Goal: Task Accomplishment & Management: Use online tool/utility

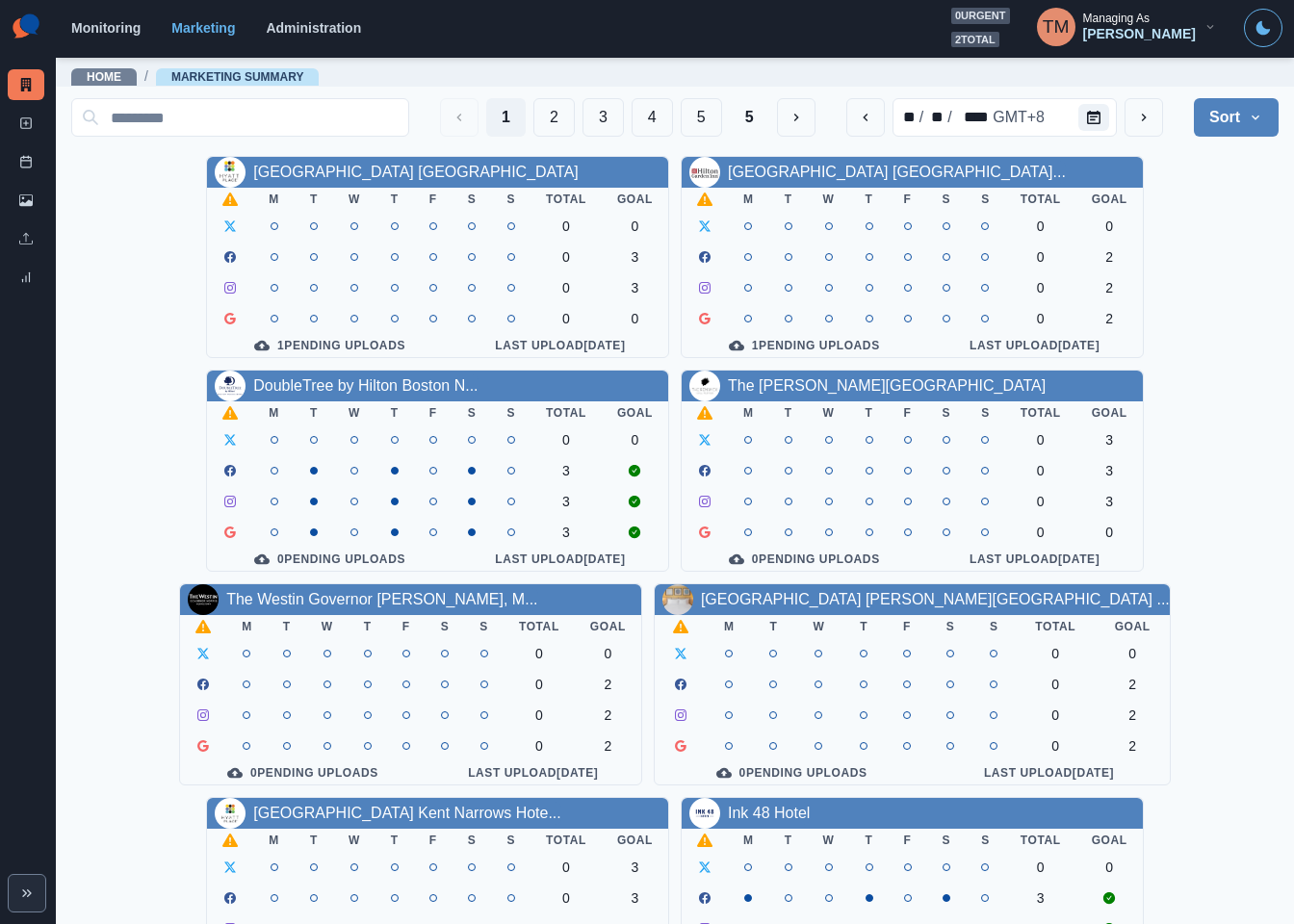
click at [342, 344] on div "1 Pending Uploads" at bounding box center [330, 345] width 215 height 15
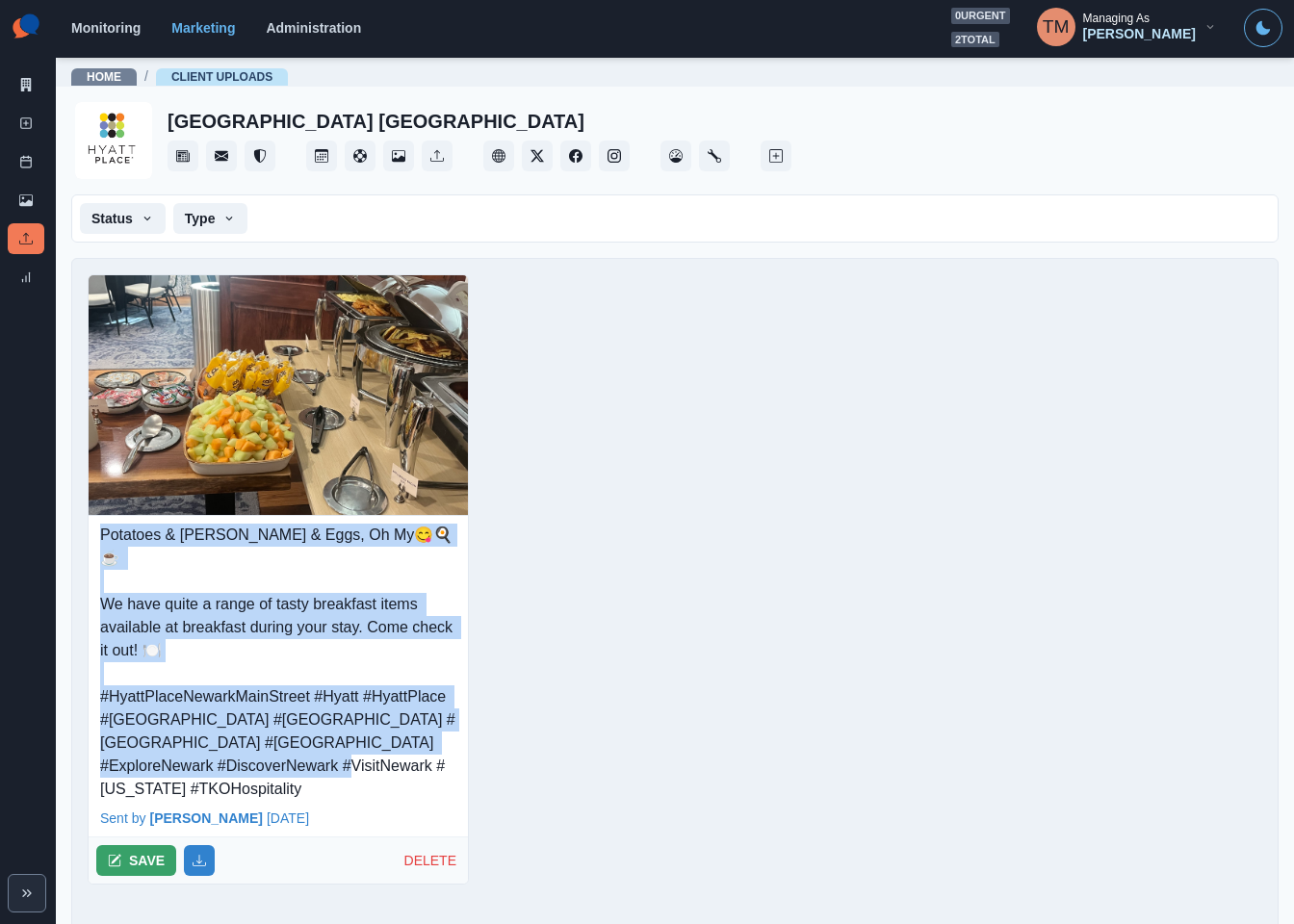
drag, startPoint x: 102, startPoint y: 538, endPoint x: 327, endPoint y: 749, distance: 308.5
click at [327, 749] on p "Potatoes & [PERSON_NAME] & Eggs, Oh My😋🍳☕️ We have quite a range of tasty break…" at bounding box center [278, 662] width 356 height 278
copy p "Potatoes & Muffins & Eggs, Oh My😋🍳☕️ We have quite a range of tasty breakfast i…"
click at [148, 846] on button "SAVE" at bounding box center [136, 861] width 80 height 31
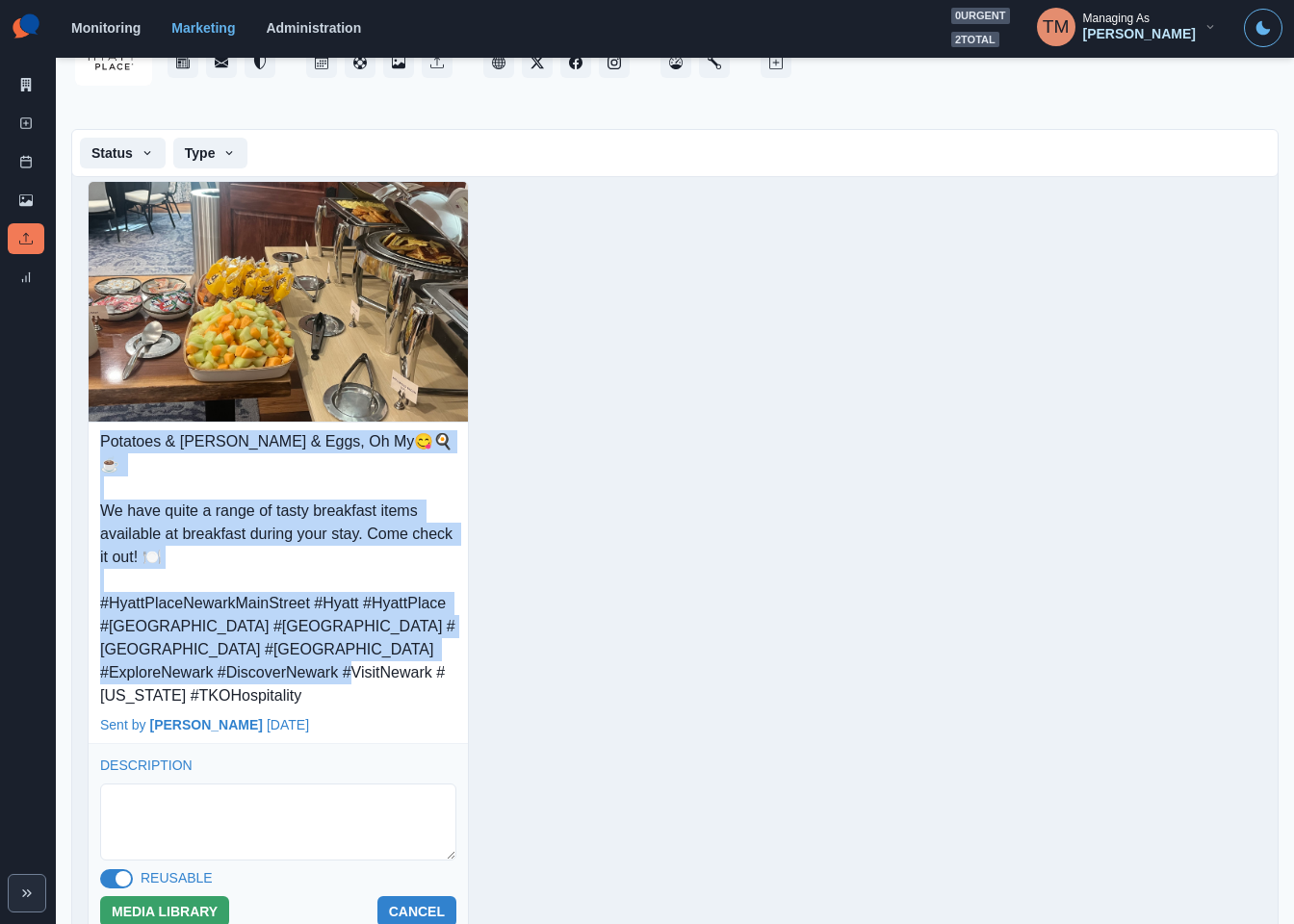
scroll to position [144, 0]
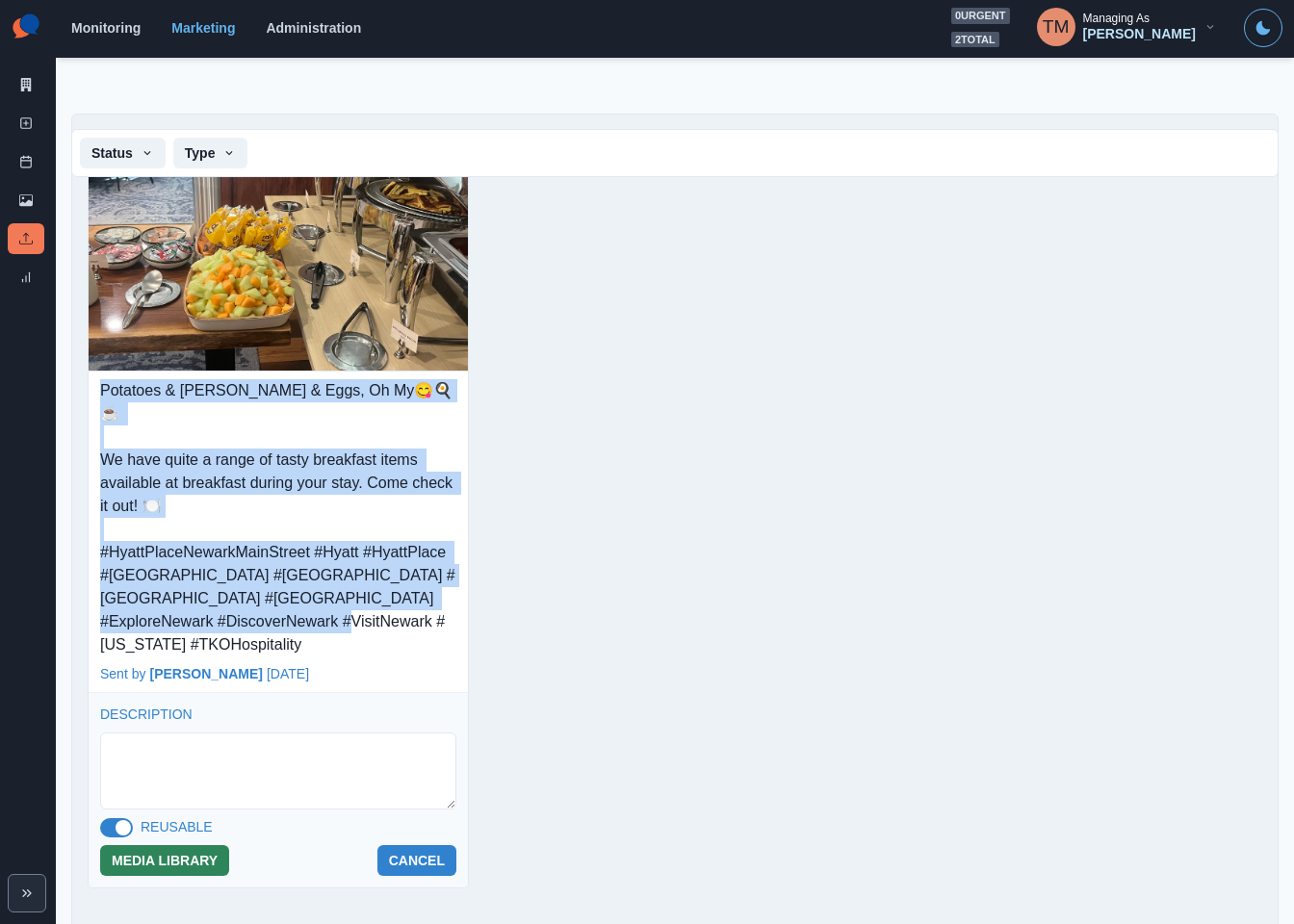
click at [131, 846] on button "MEDIA LIBRARY" at bounding box center [164, 861] width 129 height 31
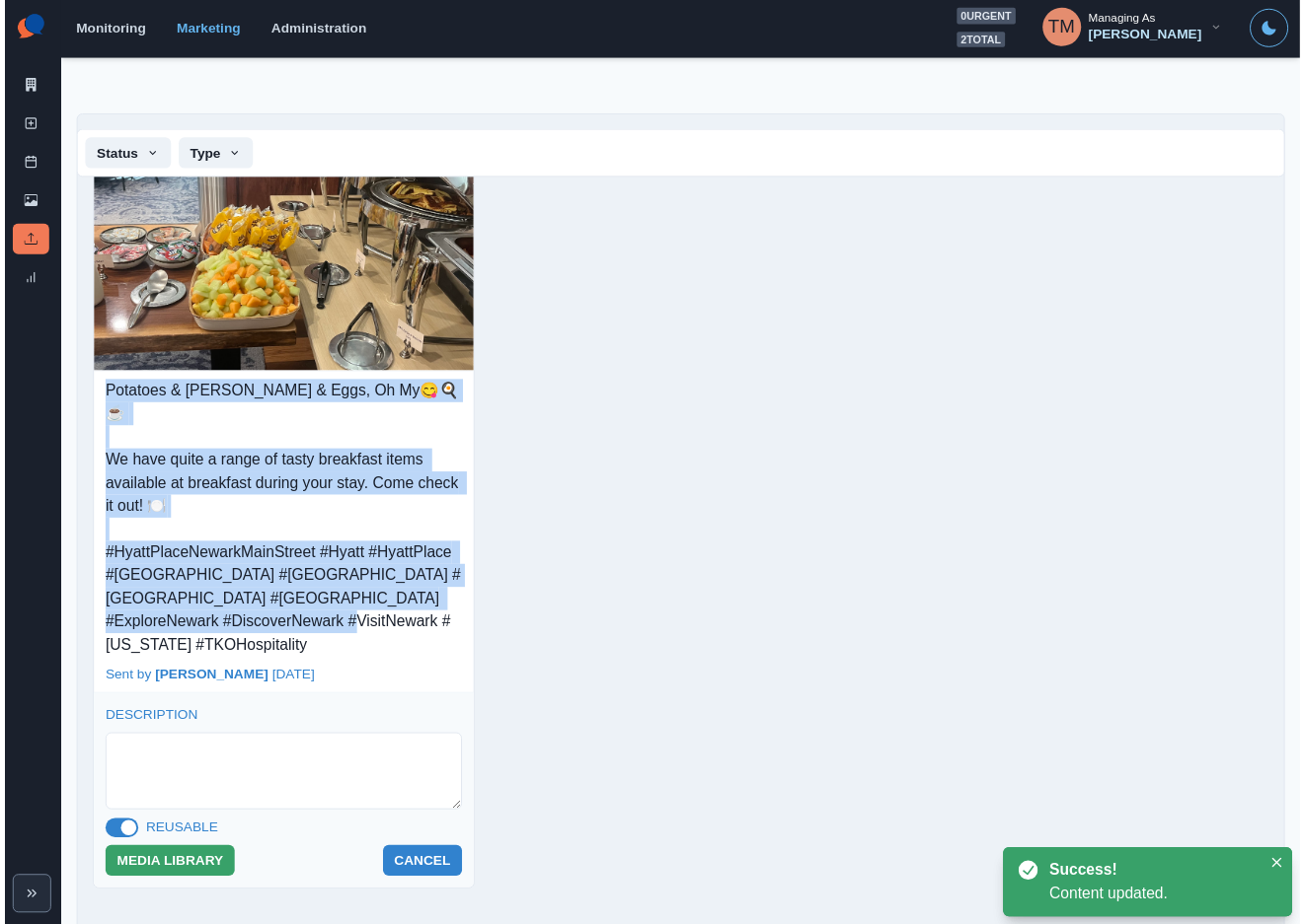
scroll to position [0, 0]
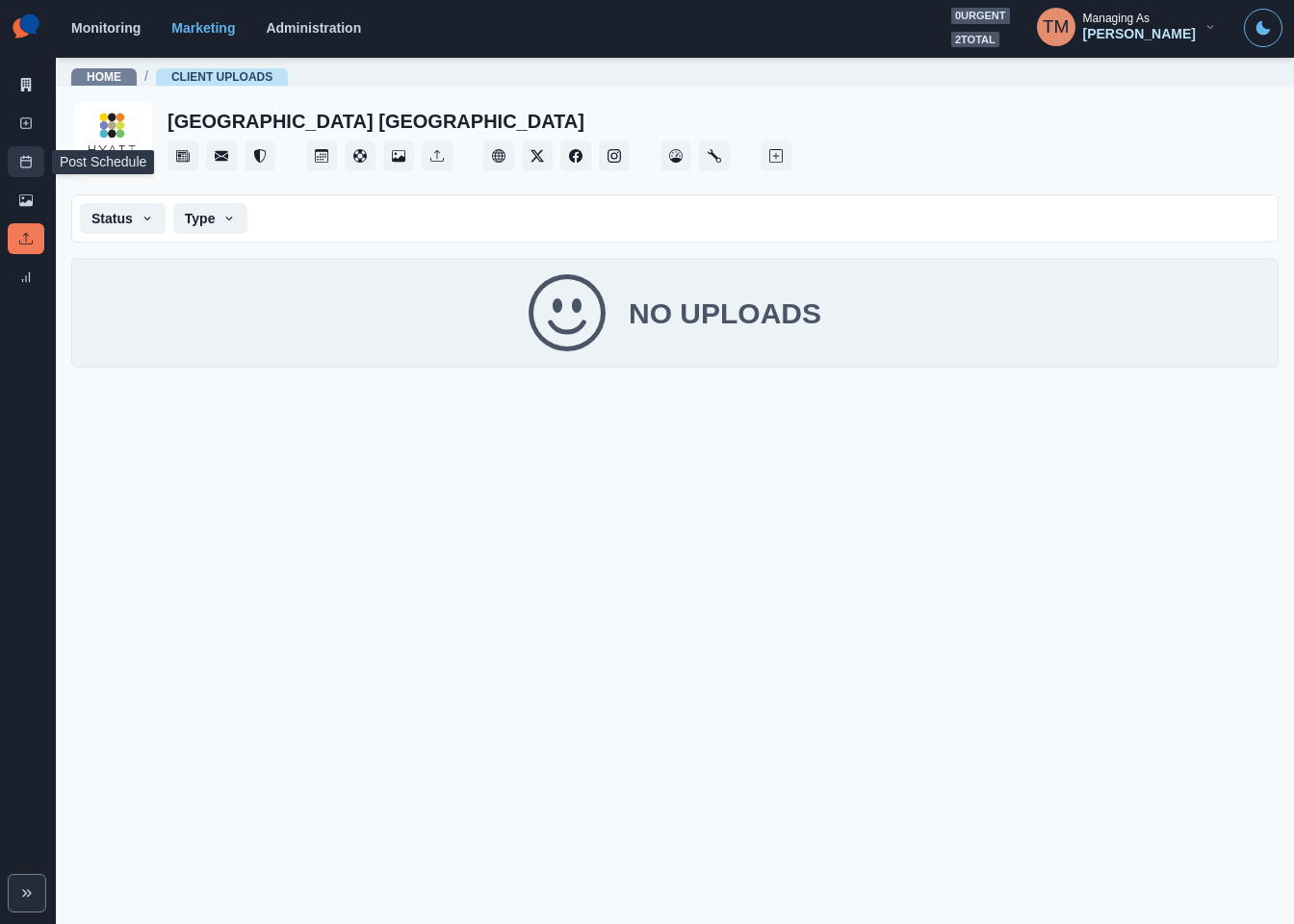
click at [19, 163] on icon at bounding box center [26, 162] width 14 height 14
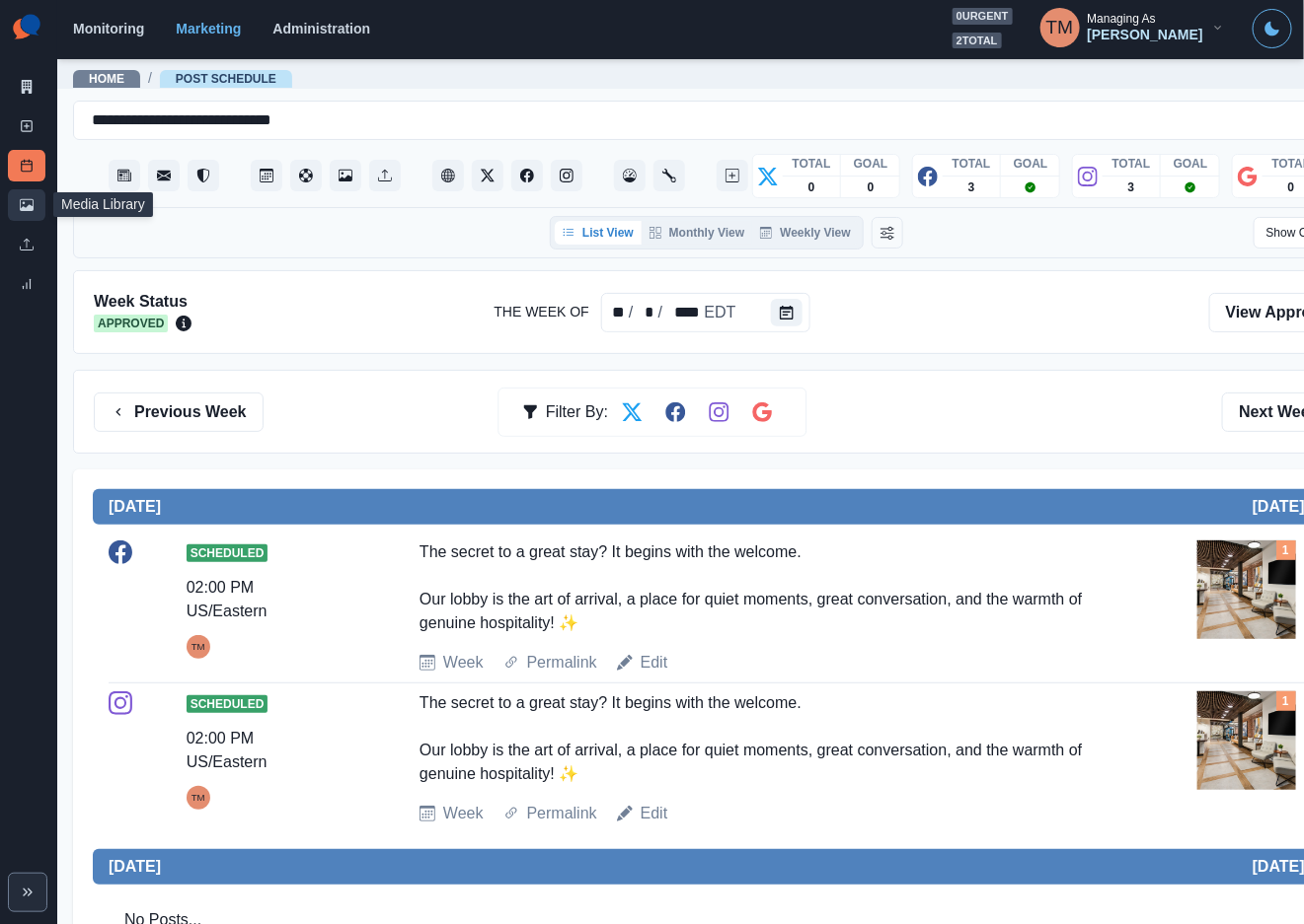
click at [27, 205] on icon at bounding box center [27, 205] width 14 height 14
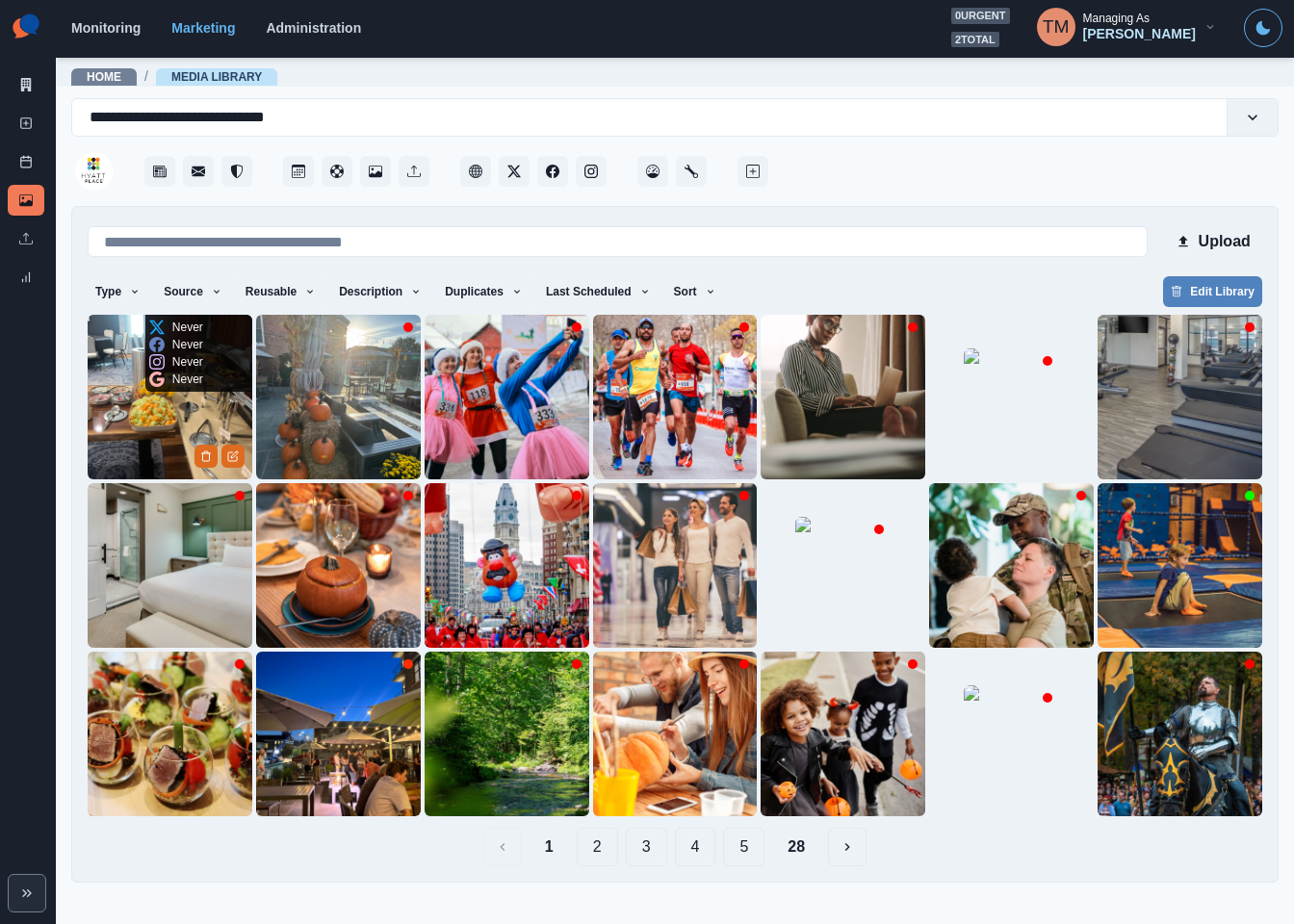
click at [156, 425] on img at bounding box center [170, 397] width 165 height 164
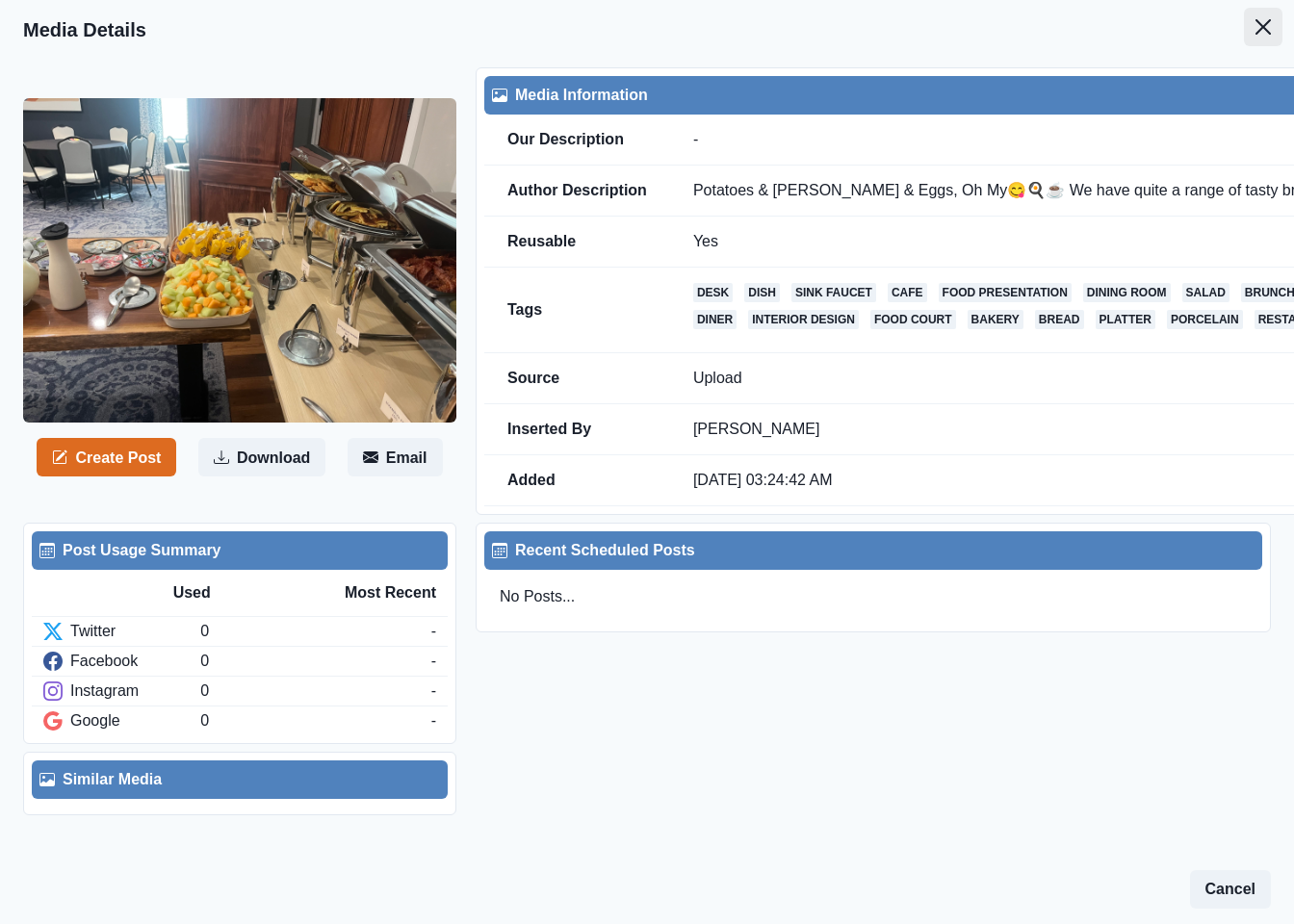
click at [1256, 26] on icon "Close" at bounding box center [1264, 27] width 15 height 15
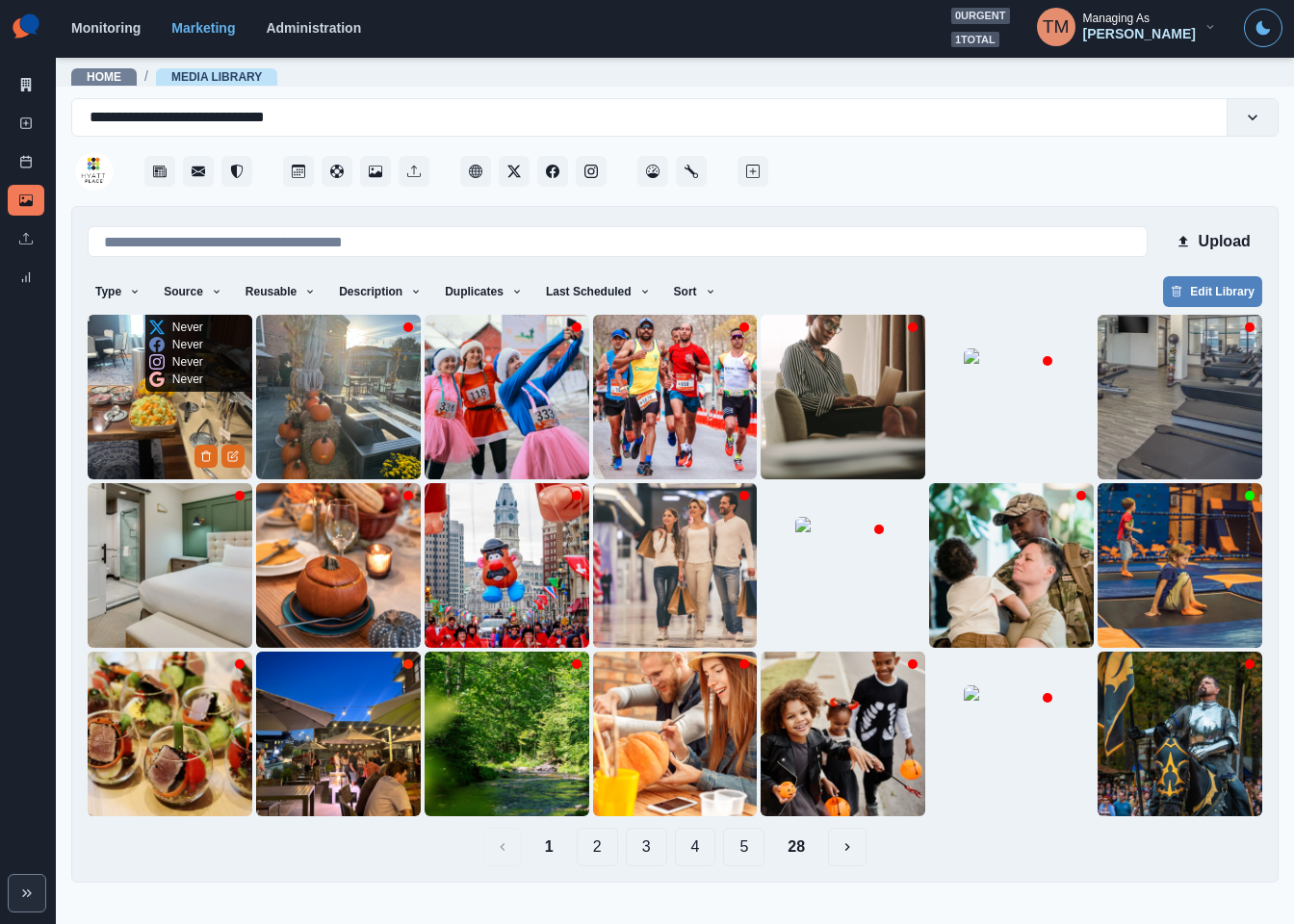
click at [159, 454] on img at bounding box center [170, 397] width 165 height 164
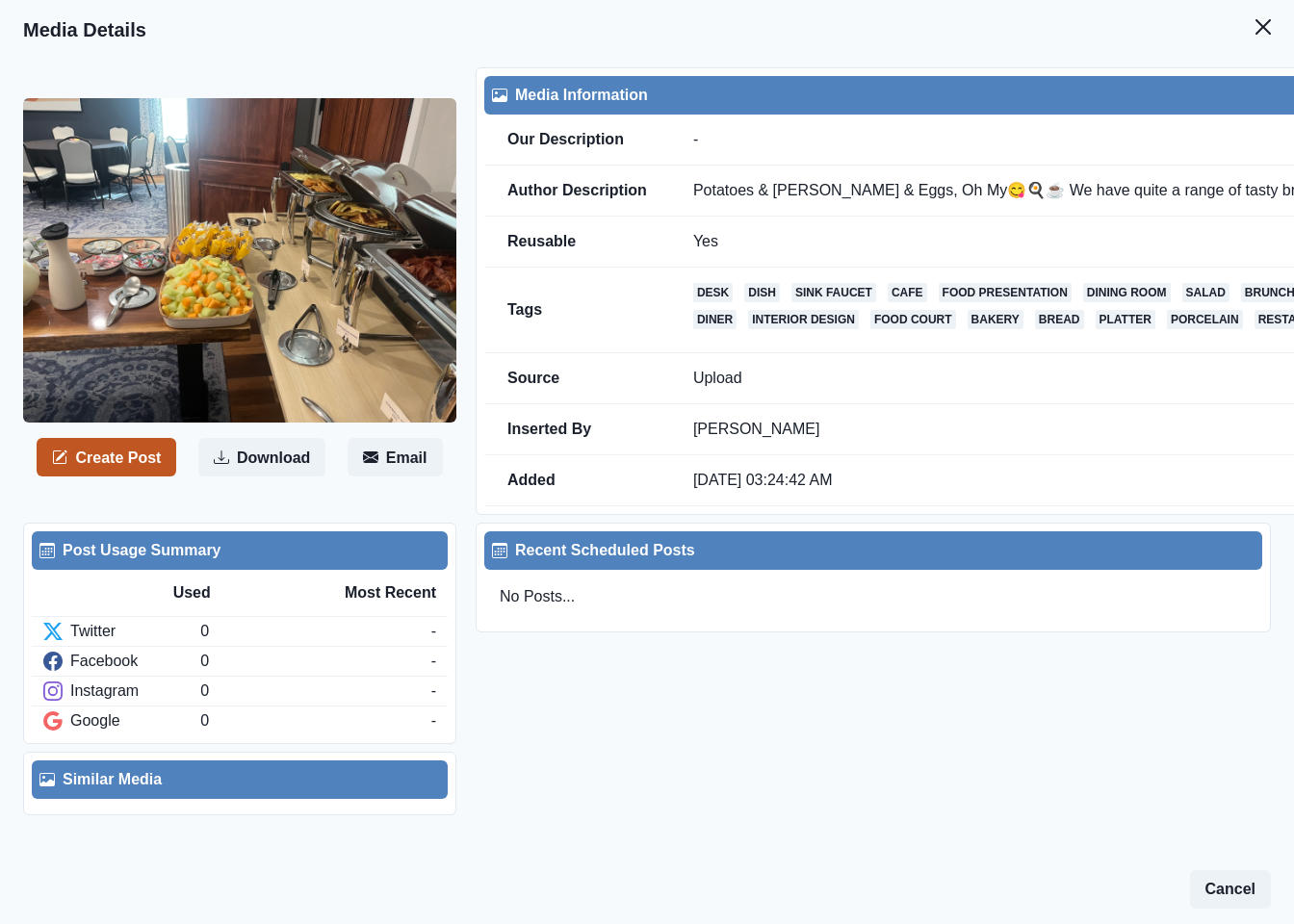
click at [138, 460] on button "Create Post" at bounding box center [106, 458] width 139 height 39
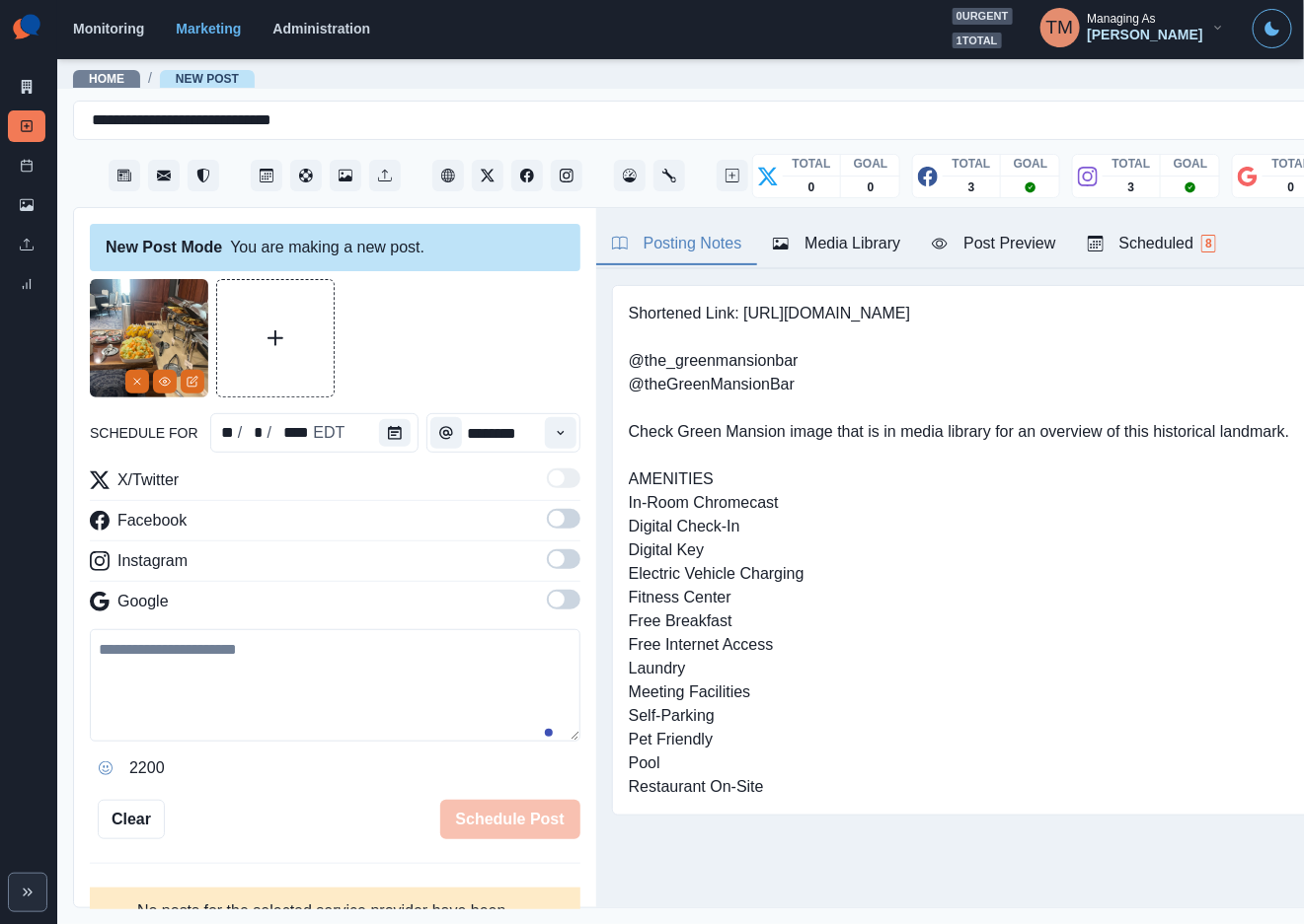
click at [216, 690] on textarea at bounding box center [335, 685] width 491 height 112
paste textarea "**********"
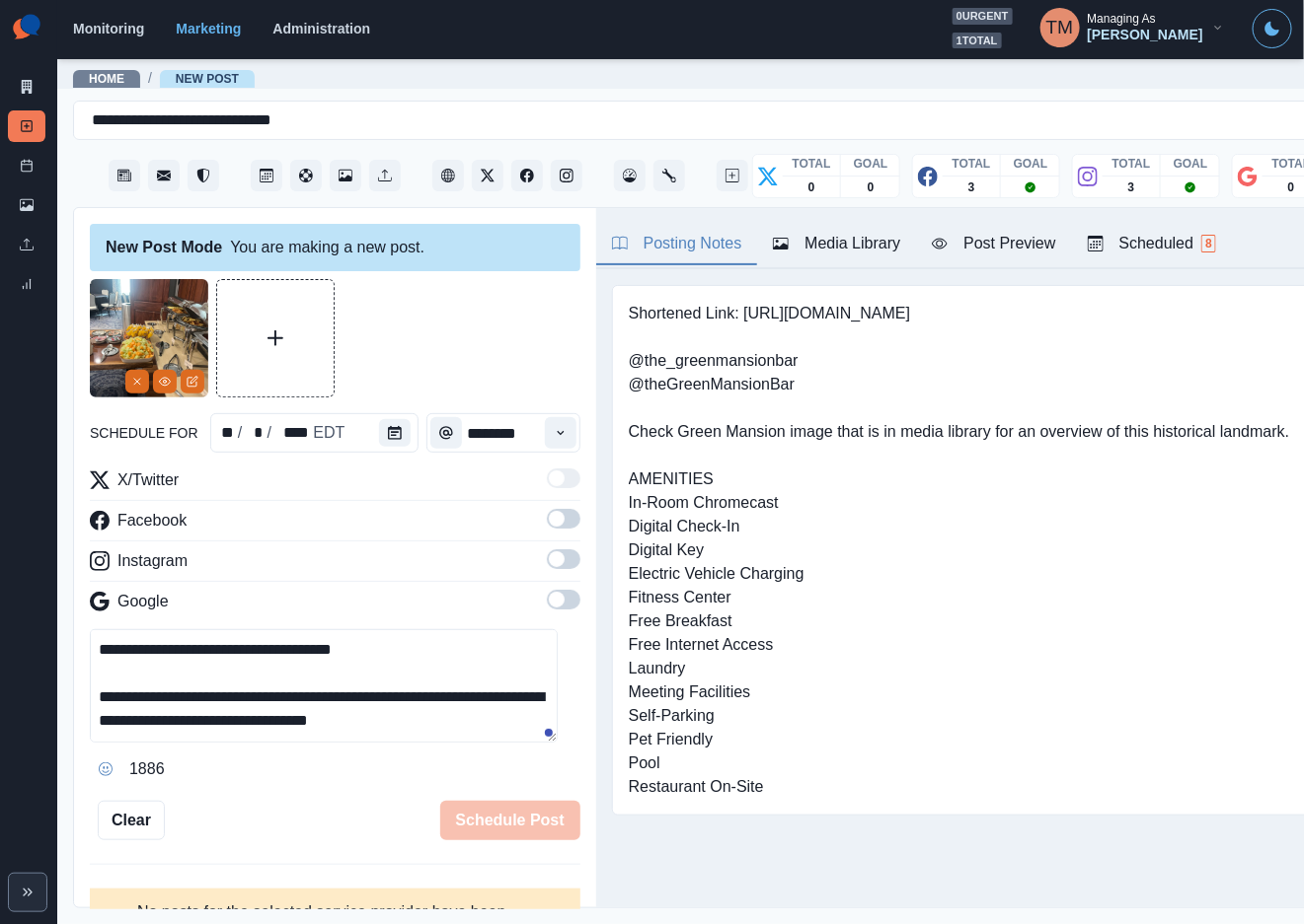
scroll to position [109, 0]
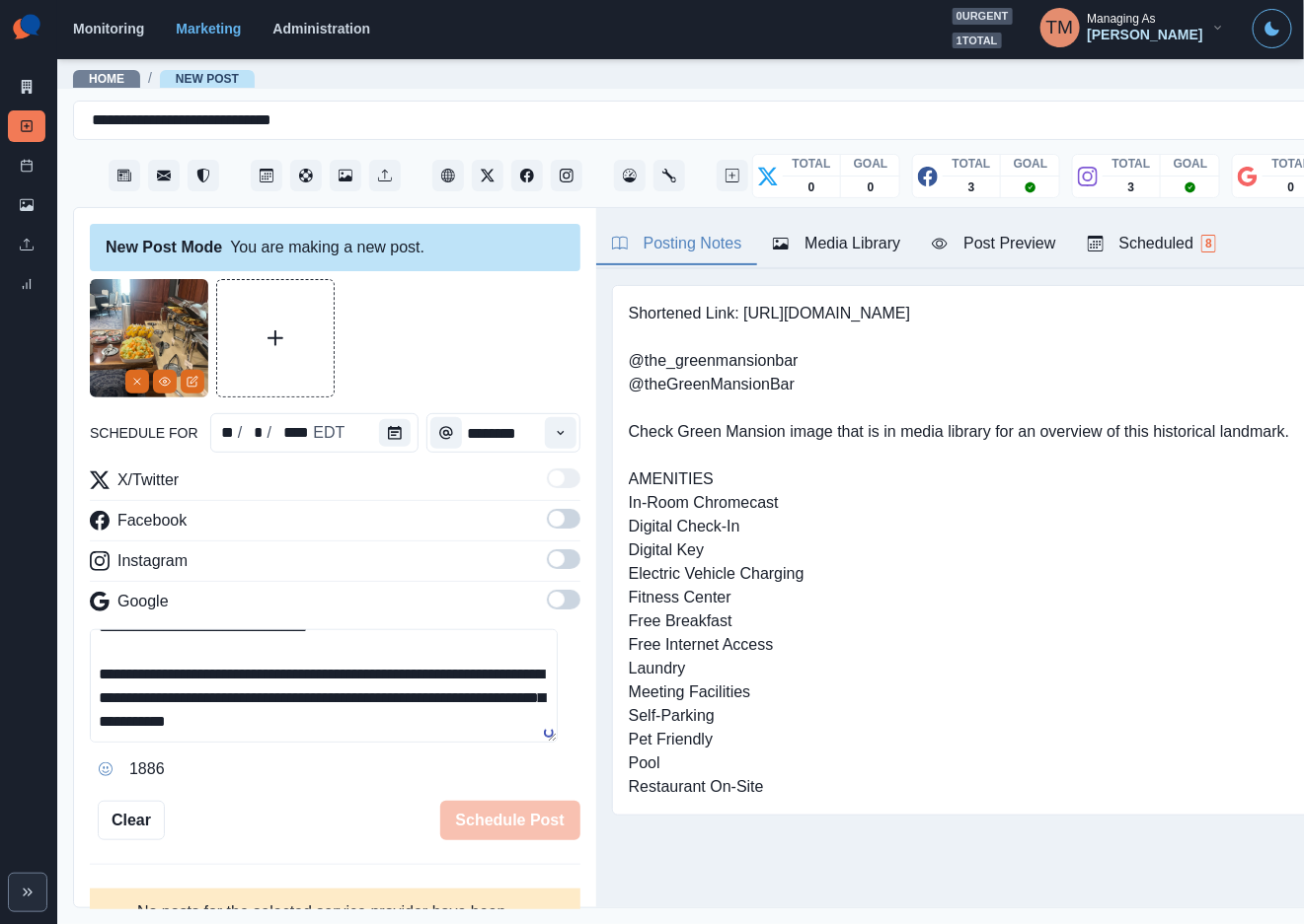
type textarea "**********"
click at [548, 526] on span at bounding box center [556, 519] width 16 height 16
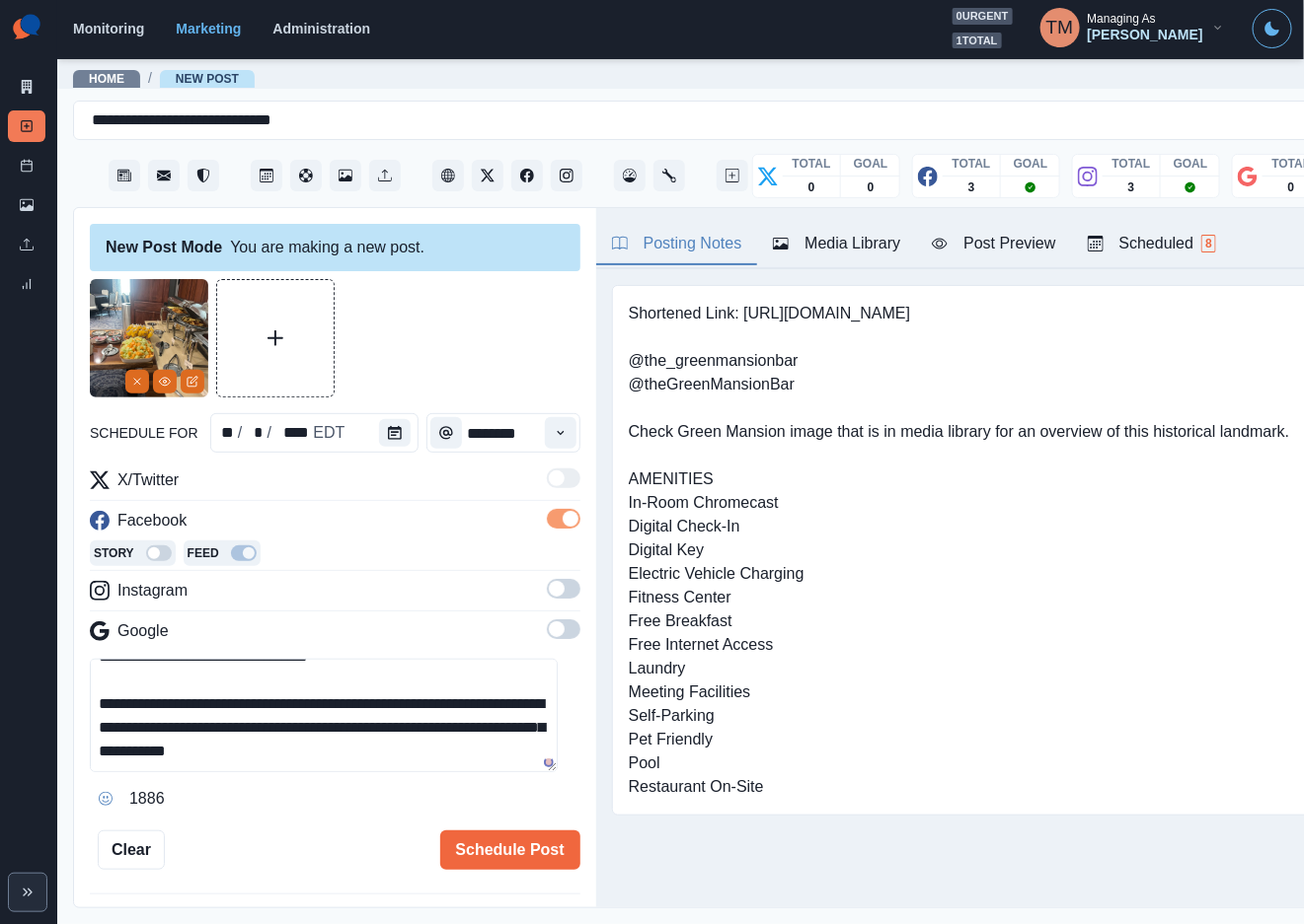
click at [546, 584] on span at bounding box center [563, 589] width 34 height 20
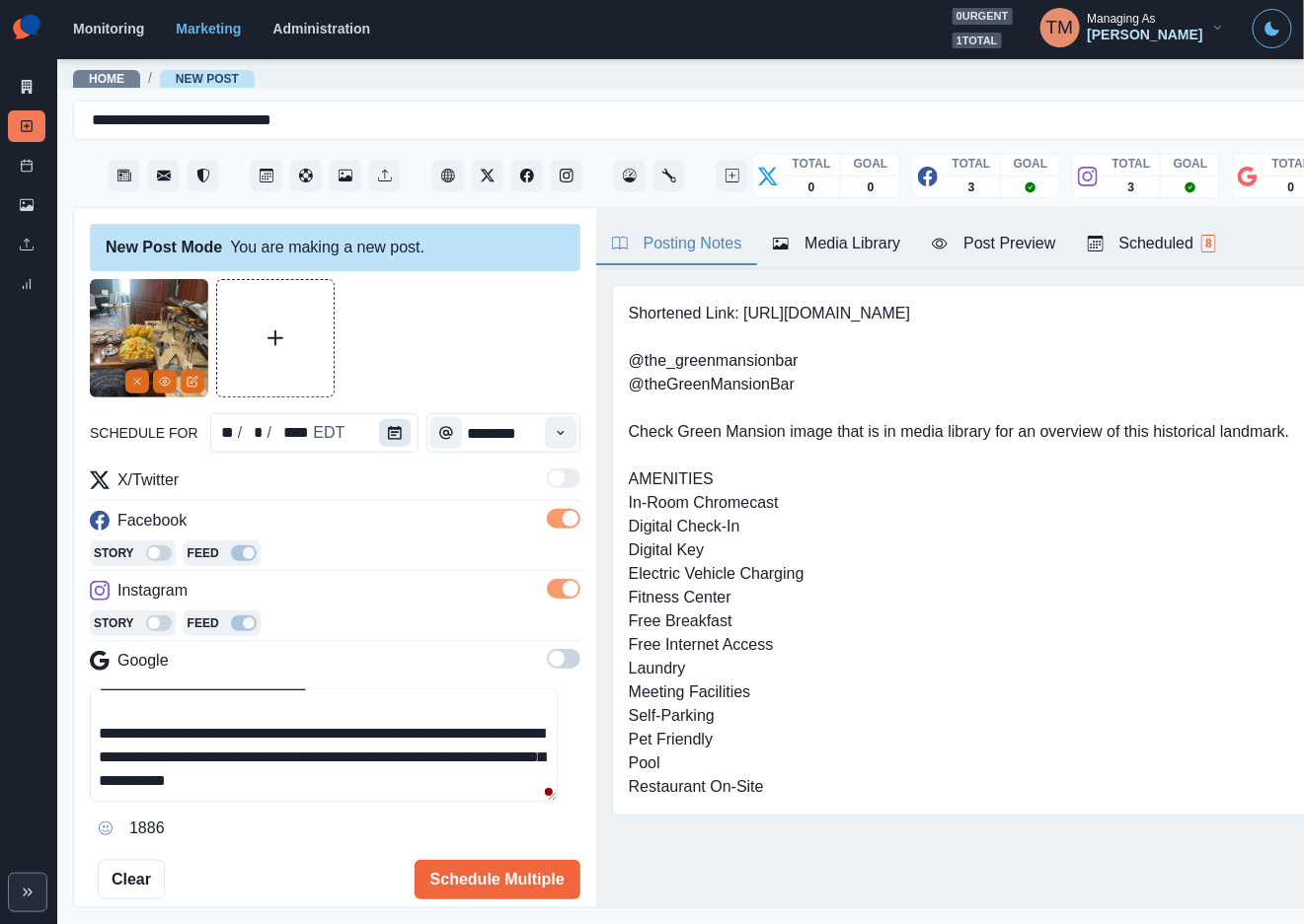
click at [388, 438] on icon "Calendar" at bounding box center [395, 433] width 14 height 14
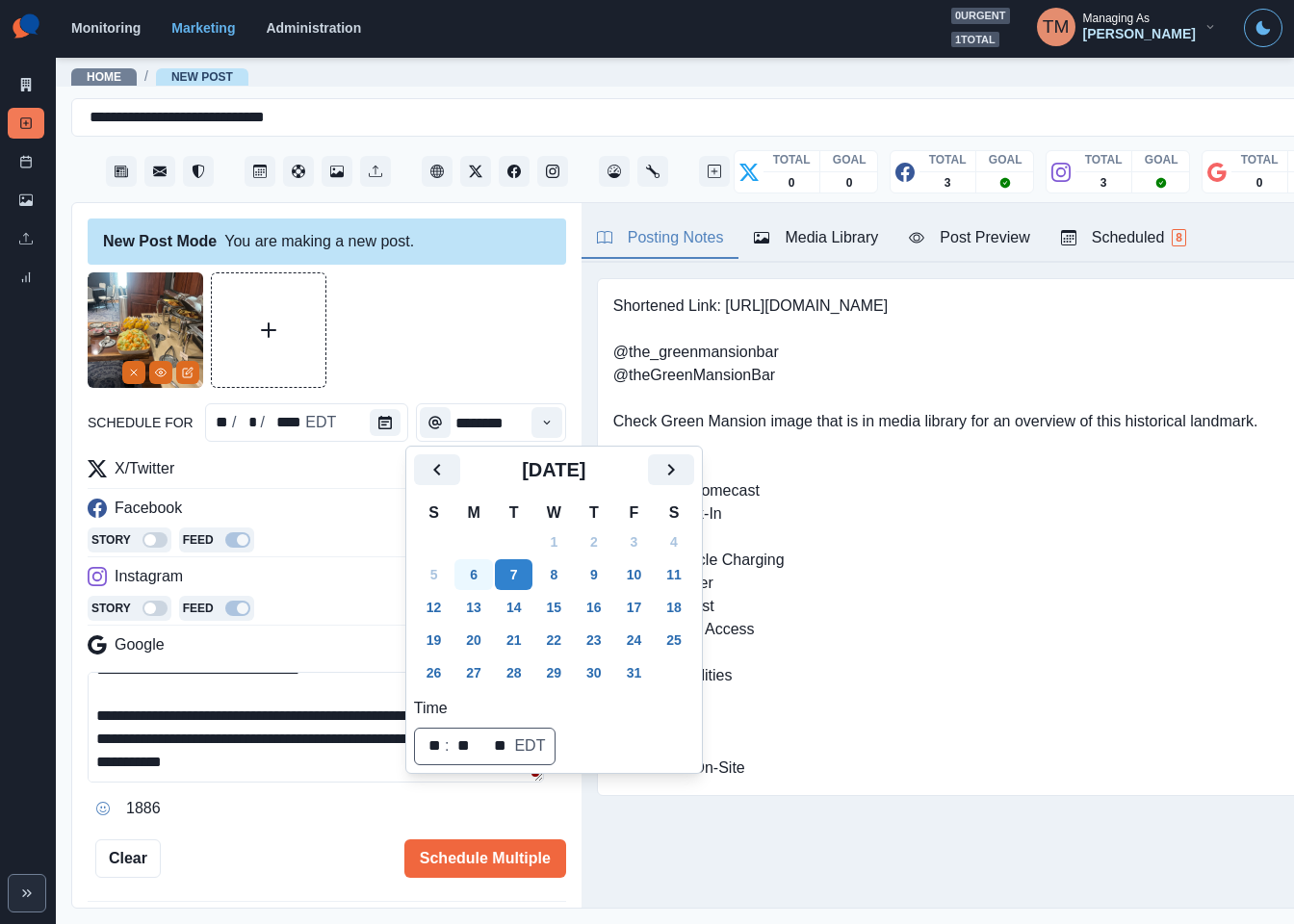
click at [475, 578] on button "6" at bounding box center [474, 575] width 39 height 31
click at [477, 332] on div at bounding box center [327, 330] width 479 height 115
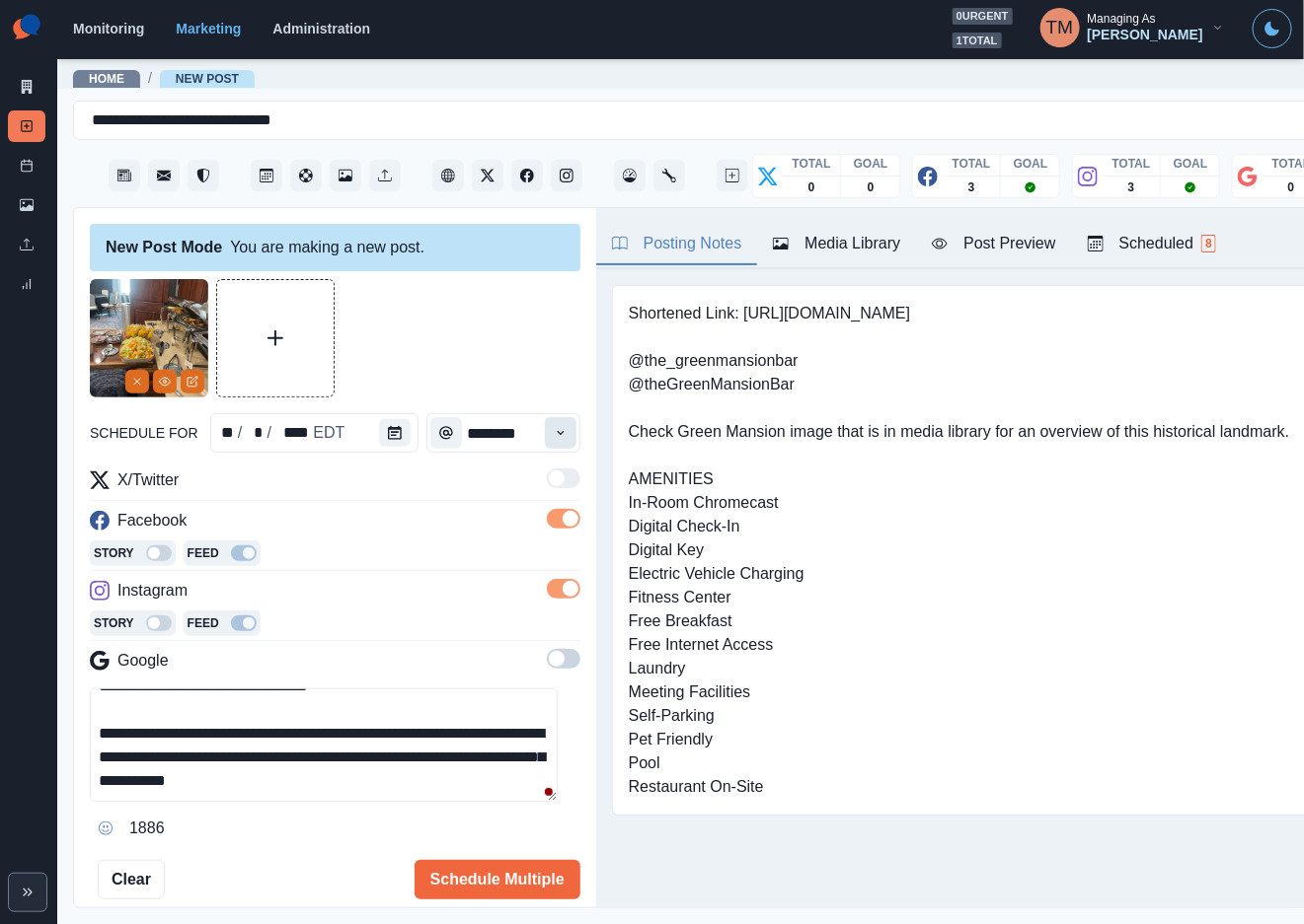
click at [553, 430] on icon "Time" at bounding box center [560, 433] width 14 height 14
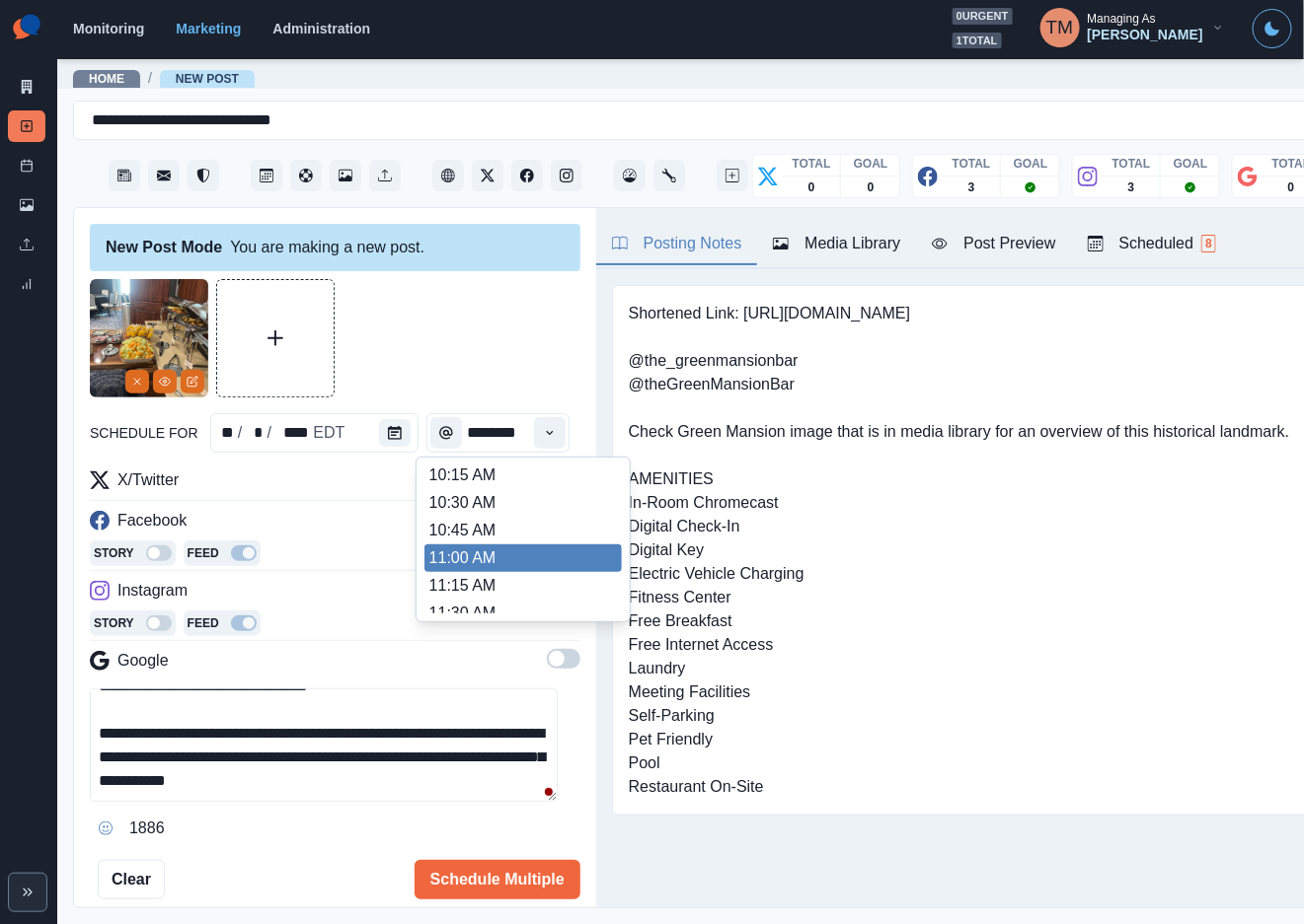
scroll to position [296, 0]
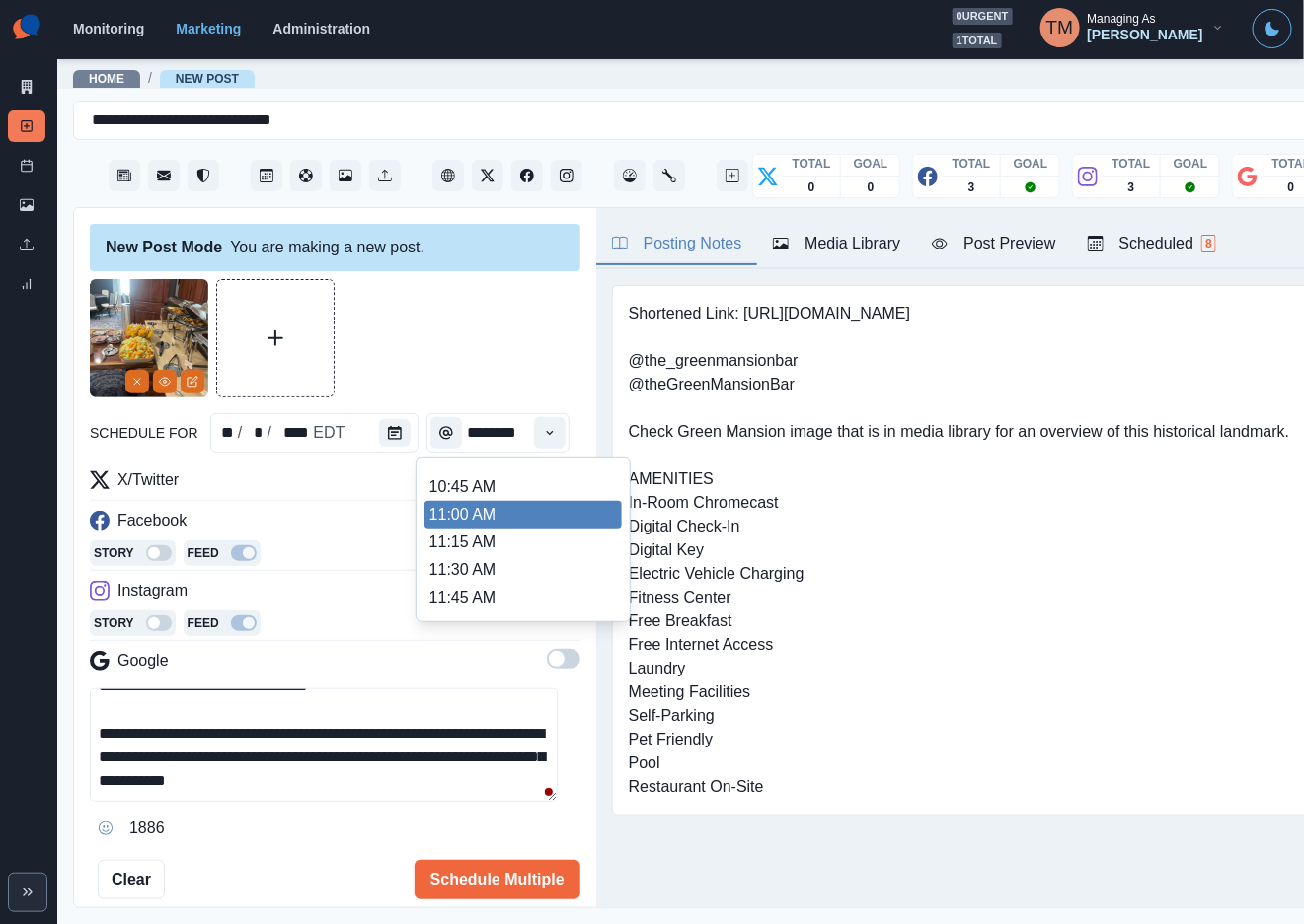
click at [507, 513] on li "11:00 AM" at bounding box center [523, 516] width 197 height 28
type input "********"
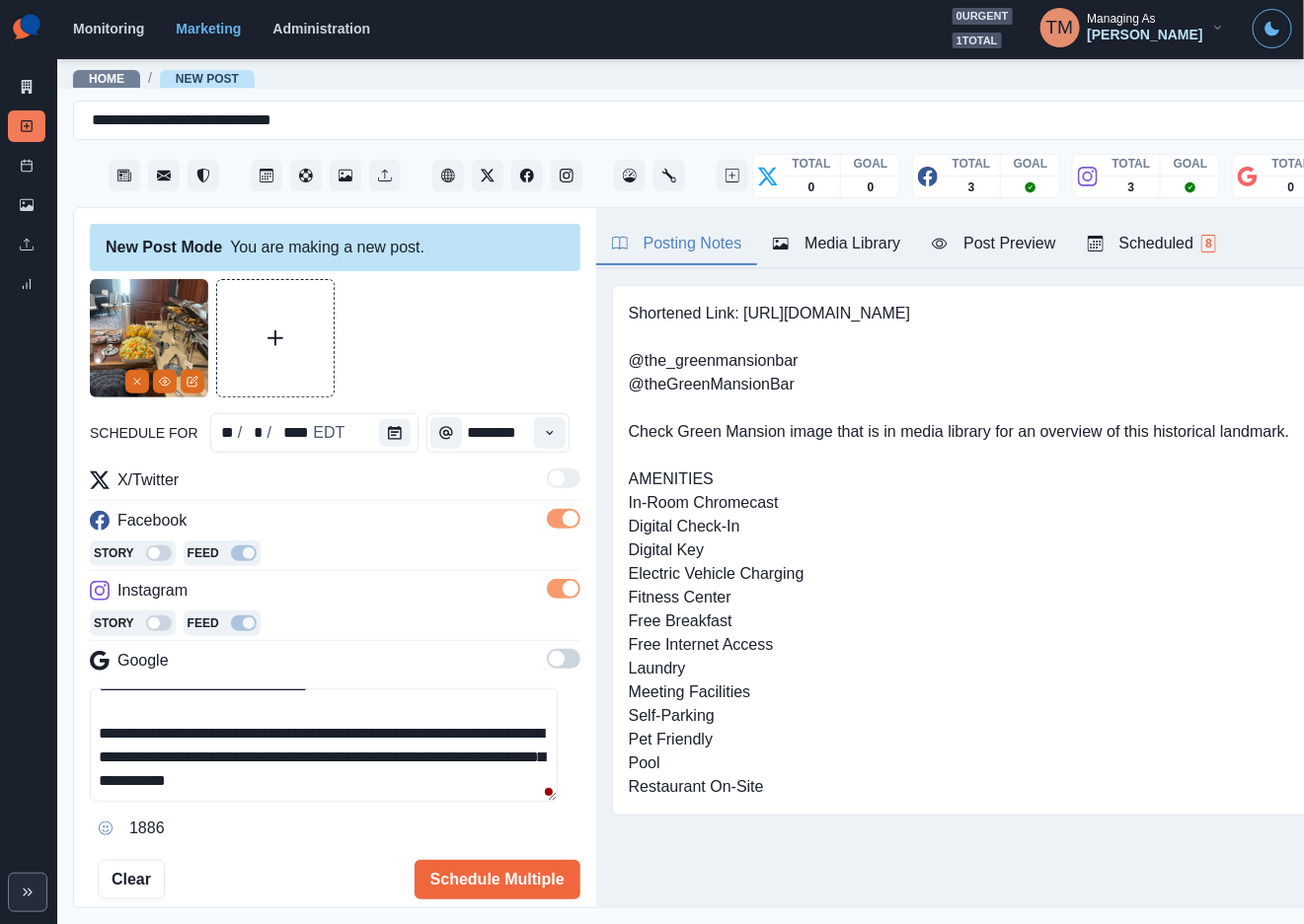
click at [510, 347] on div at bounding box center [335, 338] width 491 height 118
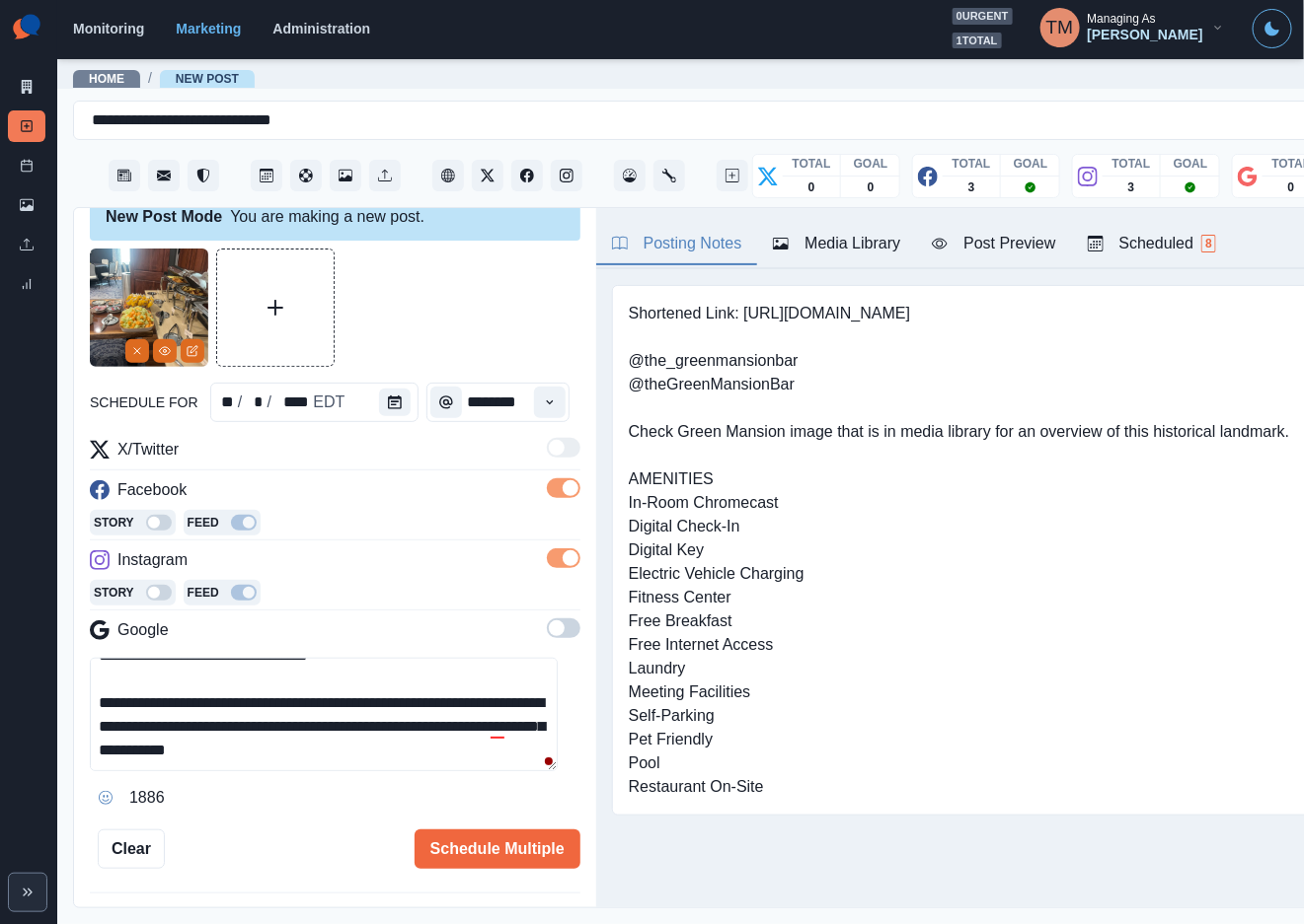
scroll to position [0, 0]
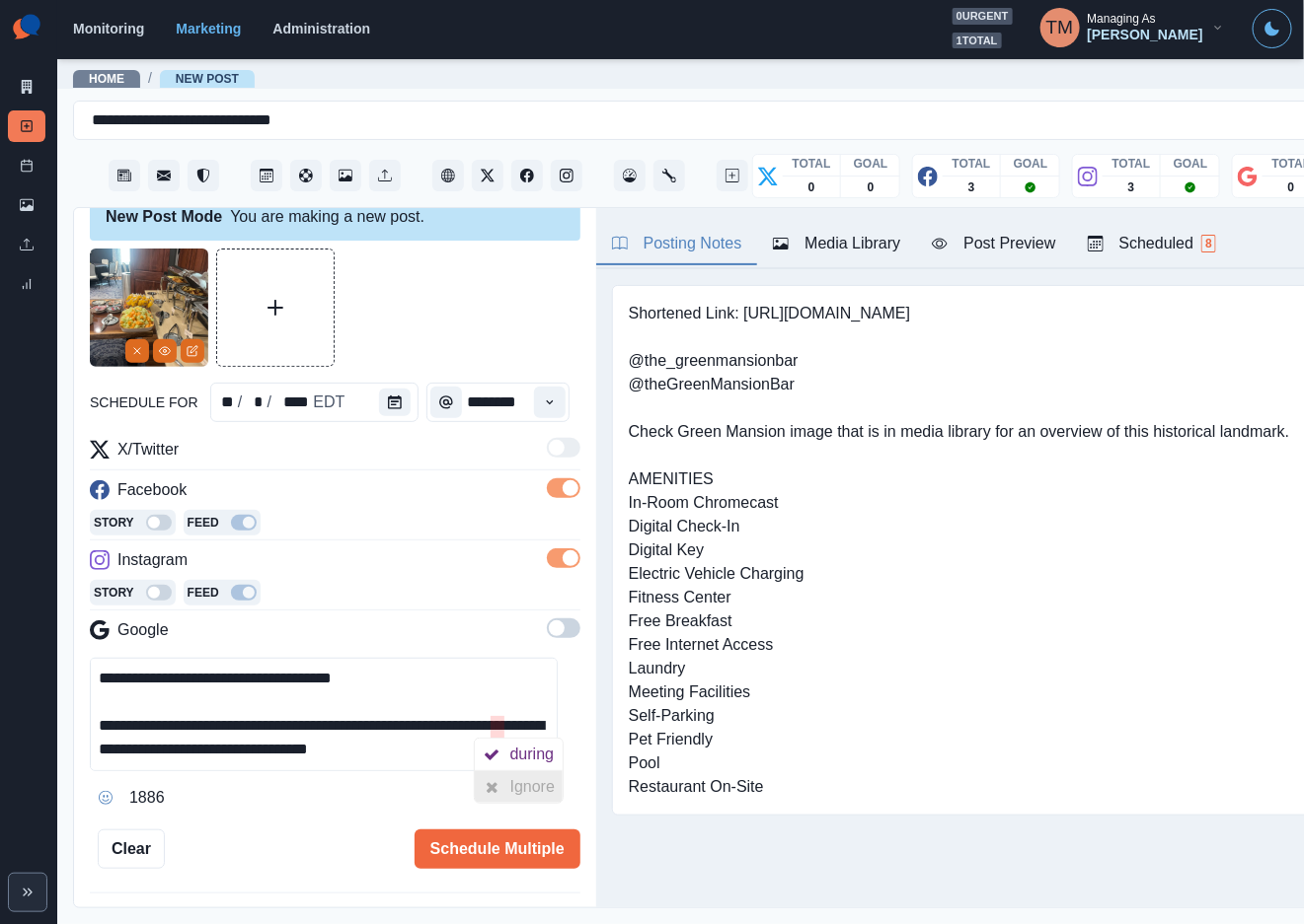
click at [501, 785] on div at bounding box center [493, 787] width 36 height 32
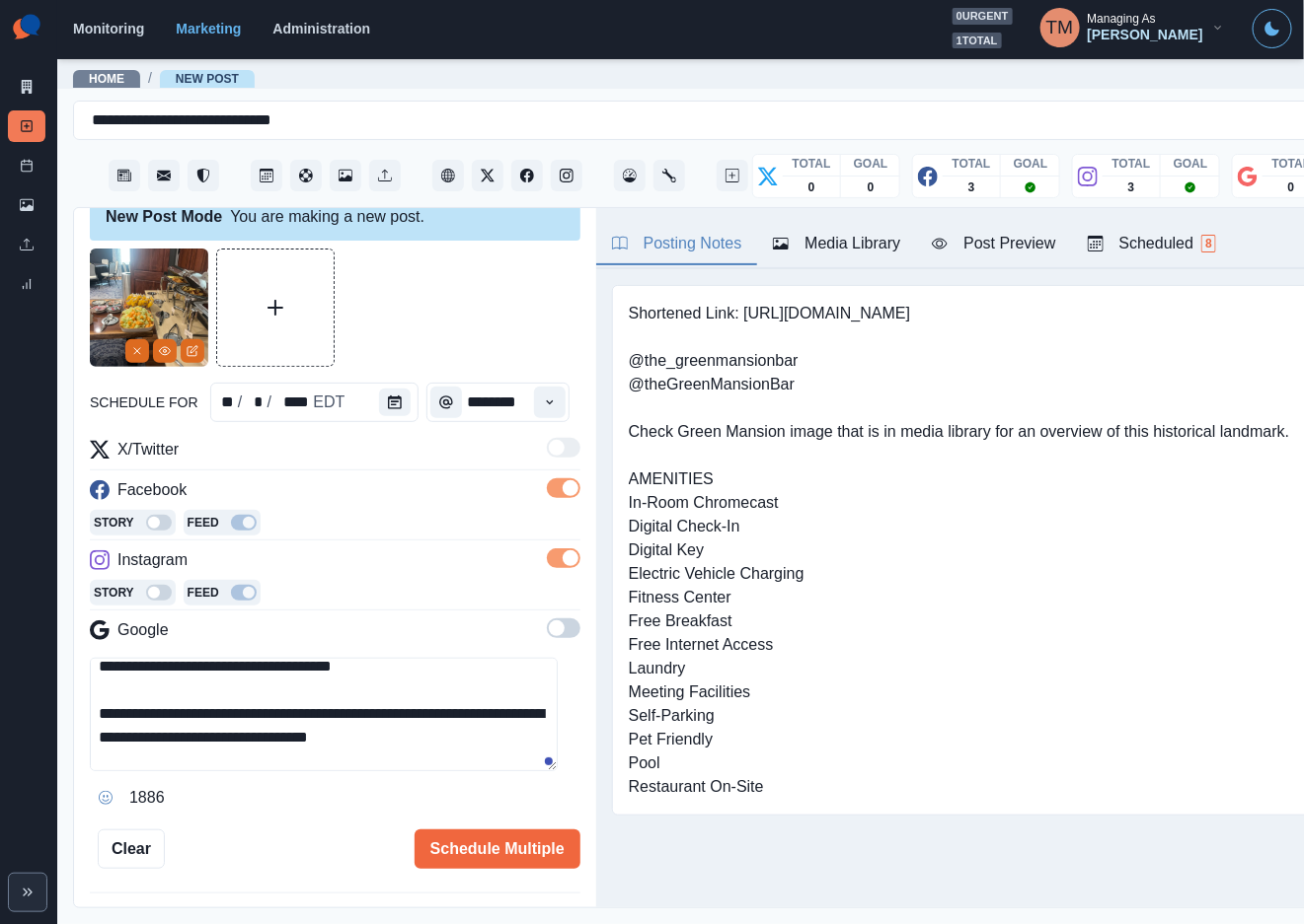
drag, startPoint x: 285, startPoint y: 755, endPoint x: 78, endPoint y: 722, distance: 209.6
click at [78, 722] on div "**********" at bounding box center [335, 559] width 522 height 702
click at [403, 725] on textarea "**********" at bounding box center [324, 715] width 468 height 113
drag, startPoint x: 164, startPoint y: 740, endPoint x: 495, endPoint y: 714, distance: 332.0
click at [495, 714] on textarea "**********" at bounding box center [324, 715] width 468 height 113
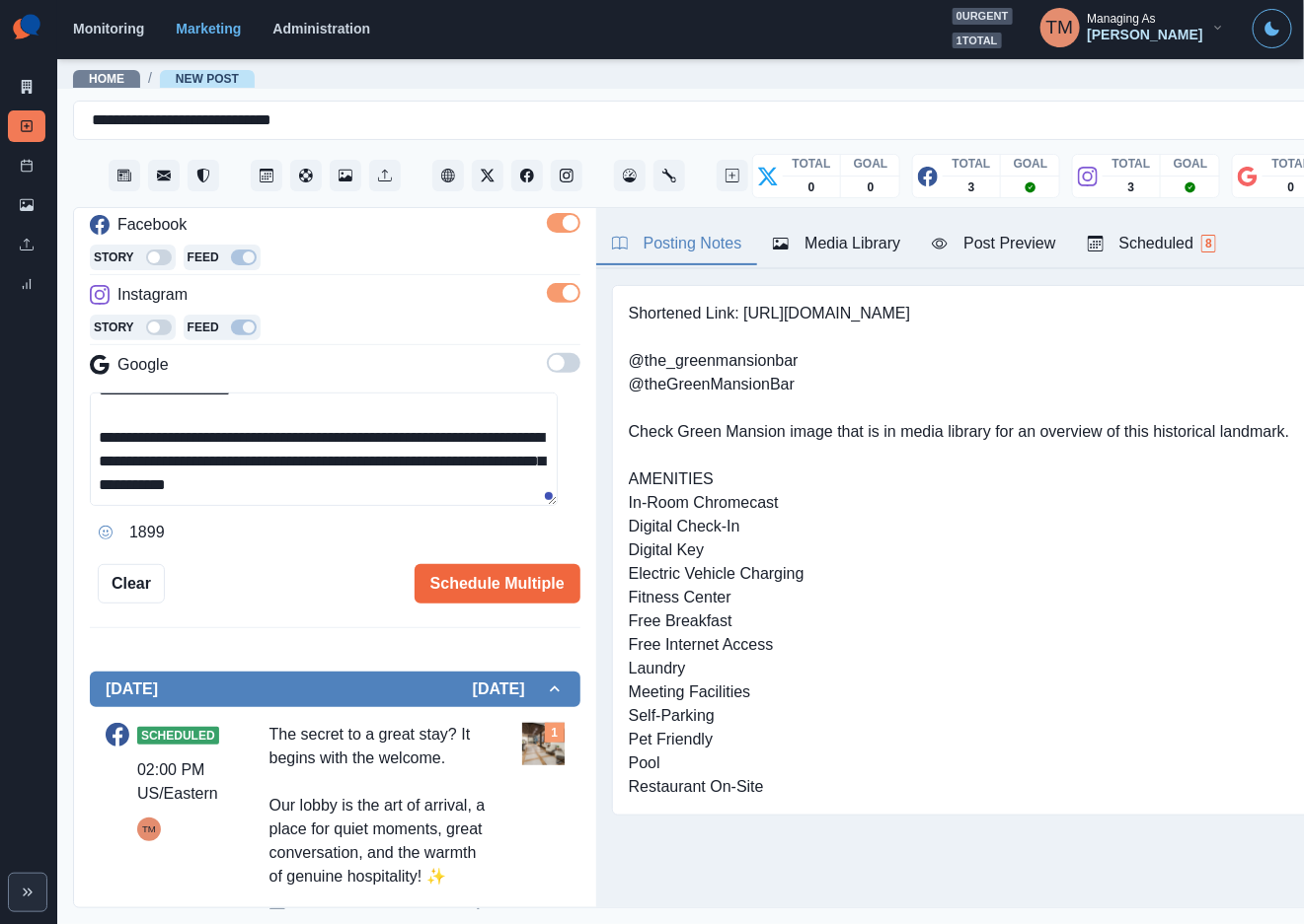
scroll to position [59, 0]
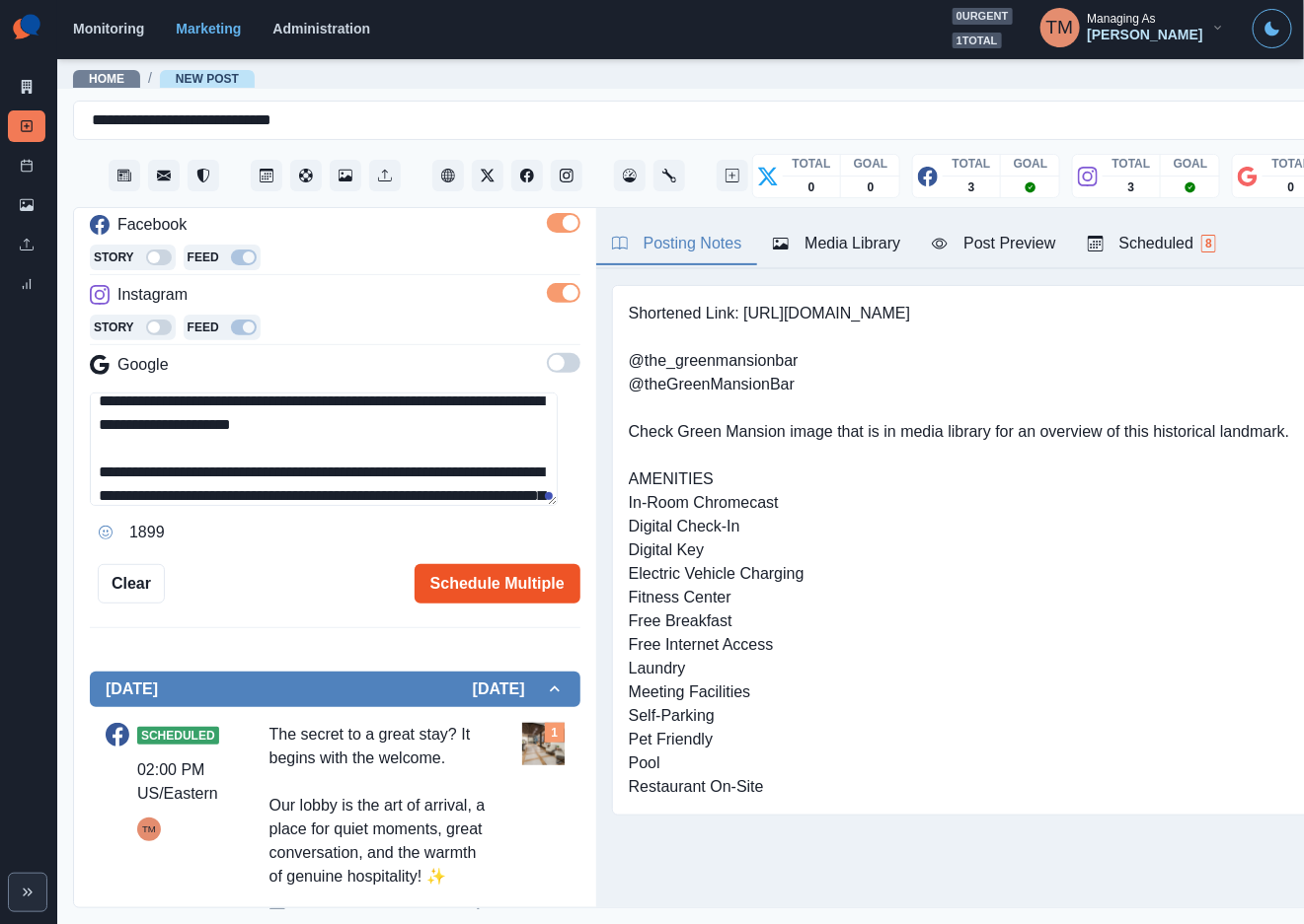
type textarea "**********"
drag, startPoint x: 502, startPoint y: 590, endPoint x: 323, endPoint y: 590, distance: 179.0
click at [323, 590] on div "Schedule Multiple" at bounding box center [372, 584] width 415 height 40
click at [999, 240] on div "Post Preview" at bounding box center [993, 244] width 123 height 24
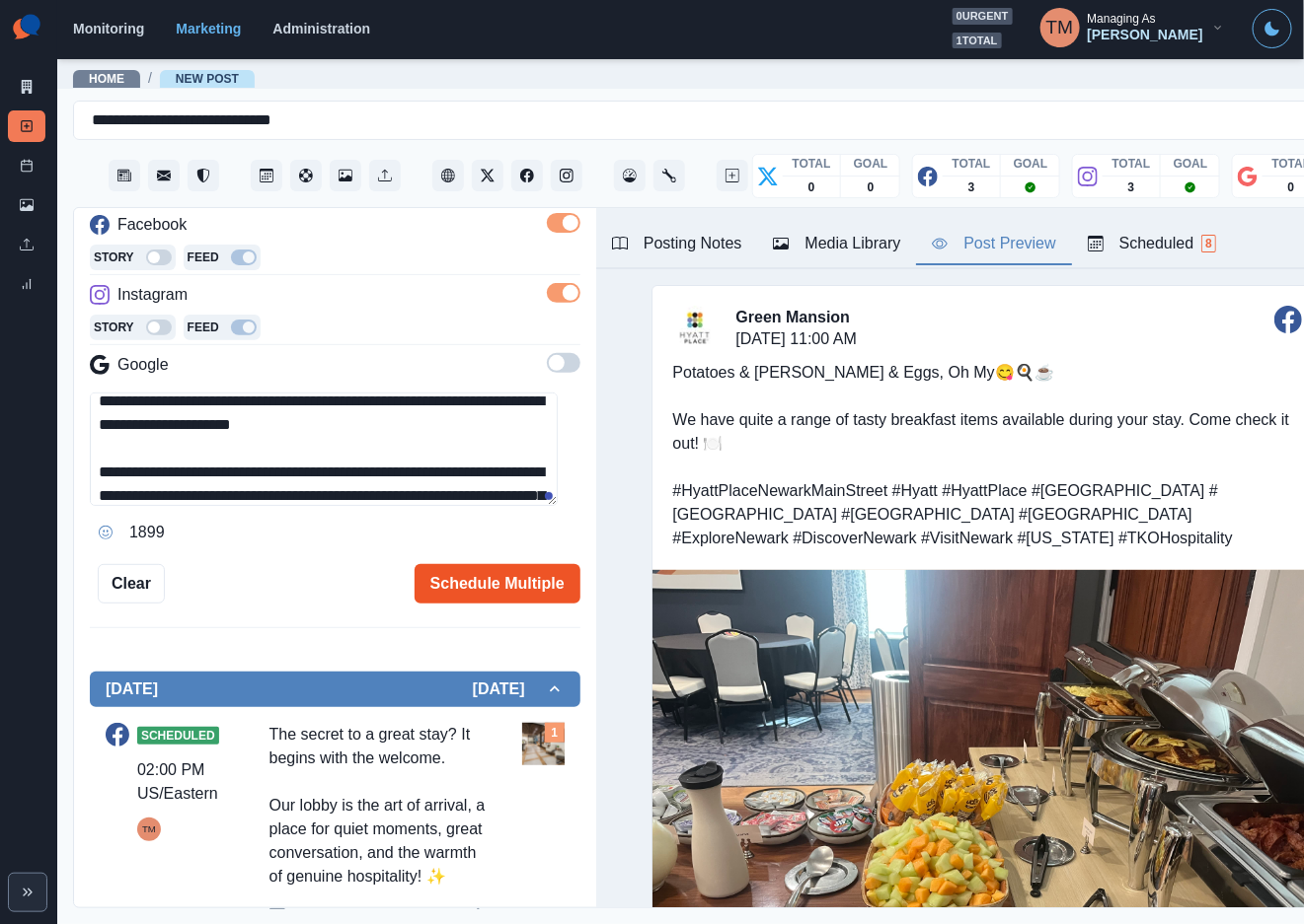
click at [453, 584] on button "Schedule Multiple" at bounding box center [497, 584] width 166 height 40
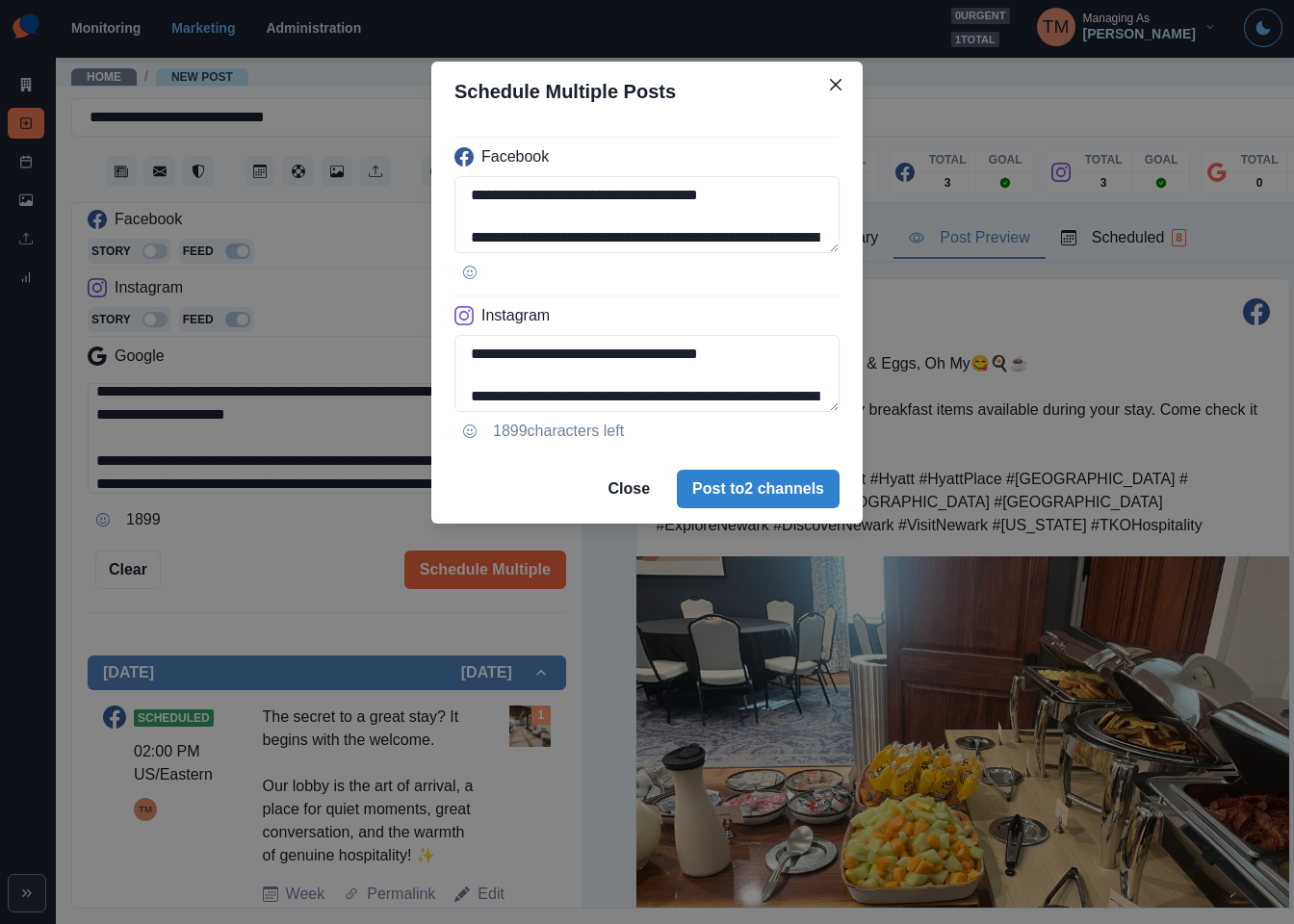
click at [267, 589] on div "**********" at bounding box center [647, 462] width 1294 height 924
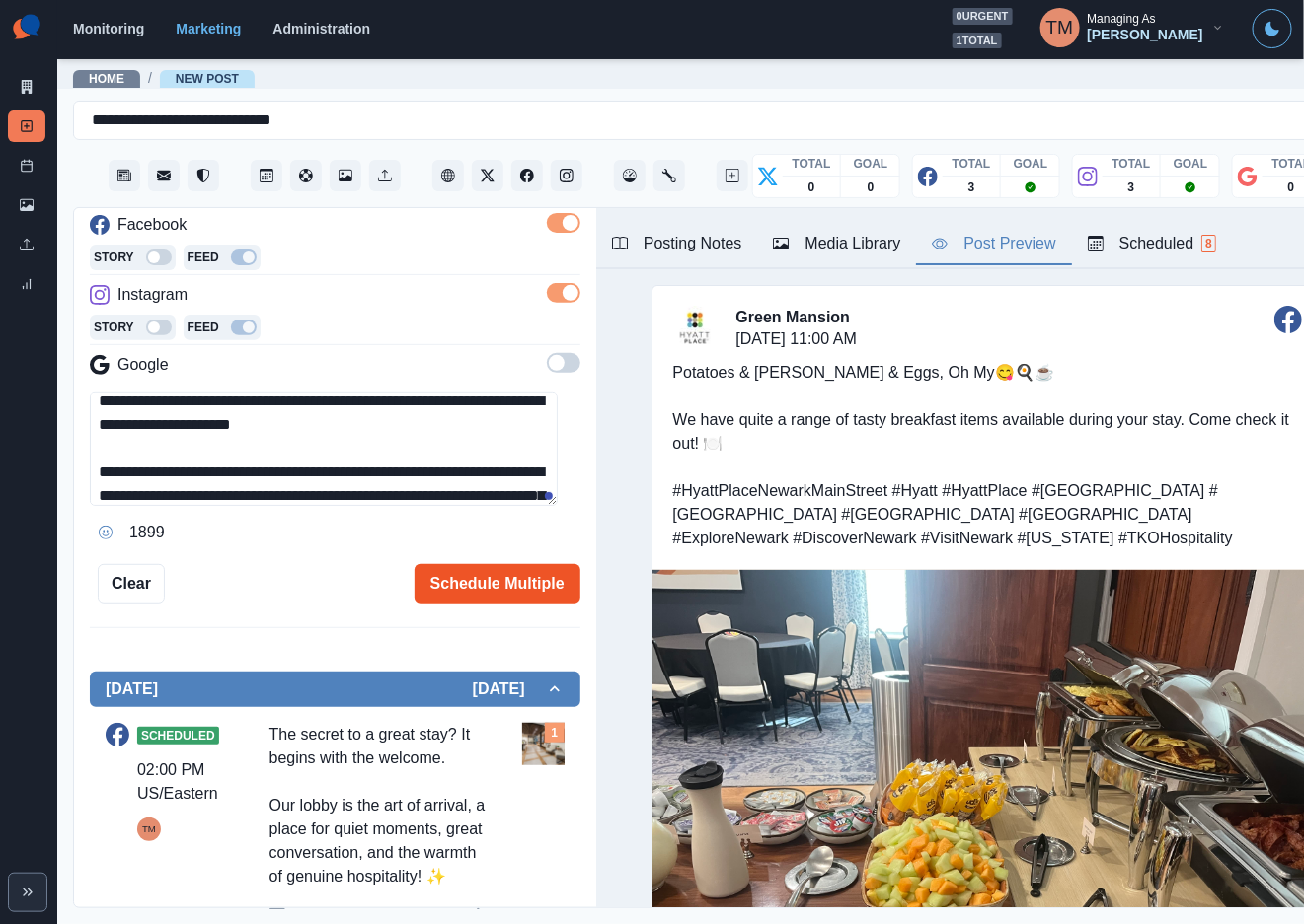
click at [503, 577] on button "Schedule Multiple" at bounding box center [497, 584] width 166 height 40
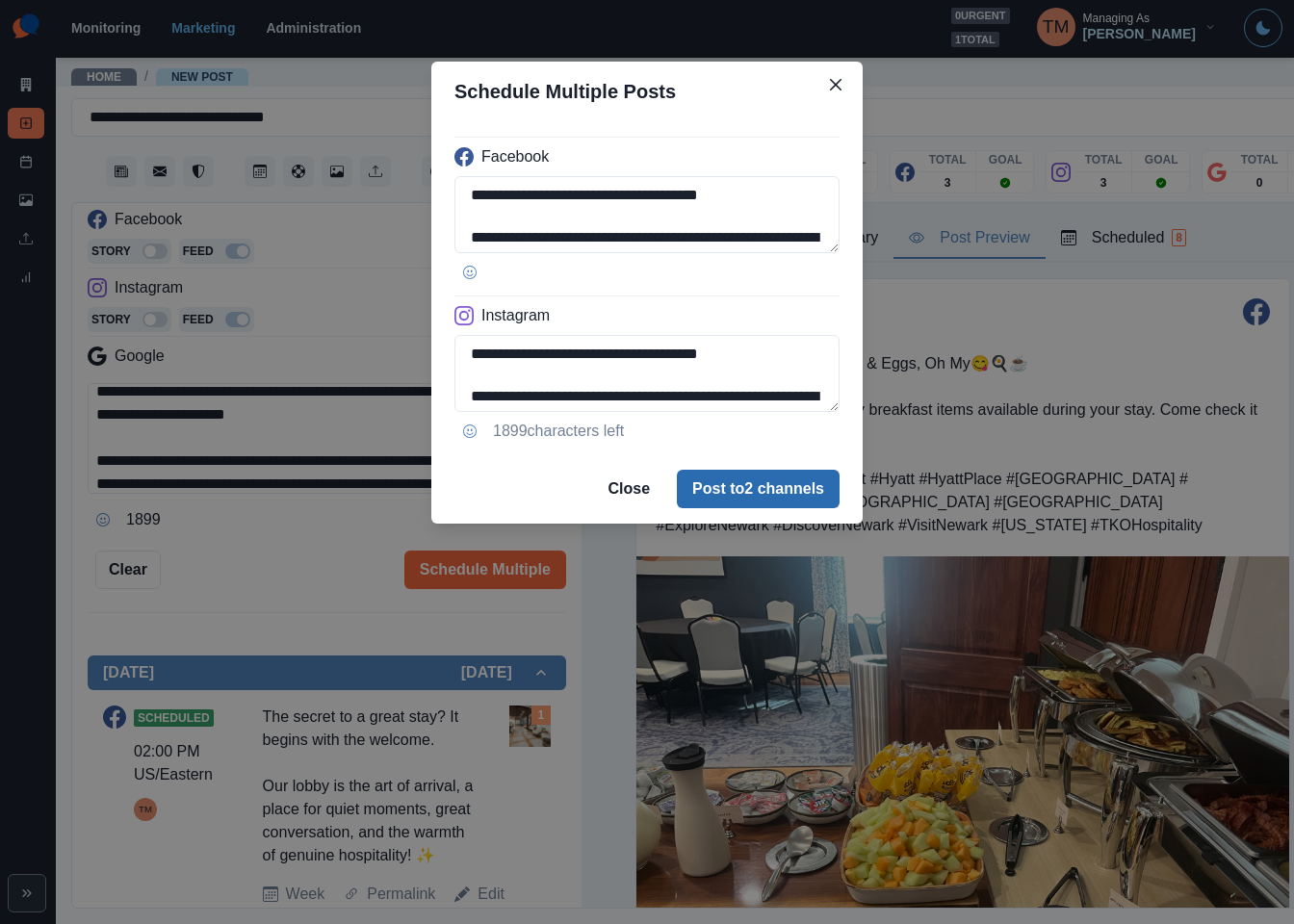
click at [749, 481] on button "Post to 2 channels" at bounding box center [759, 490] width 163 height 39
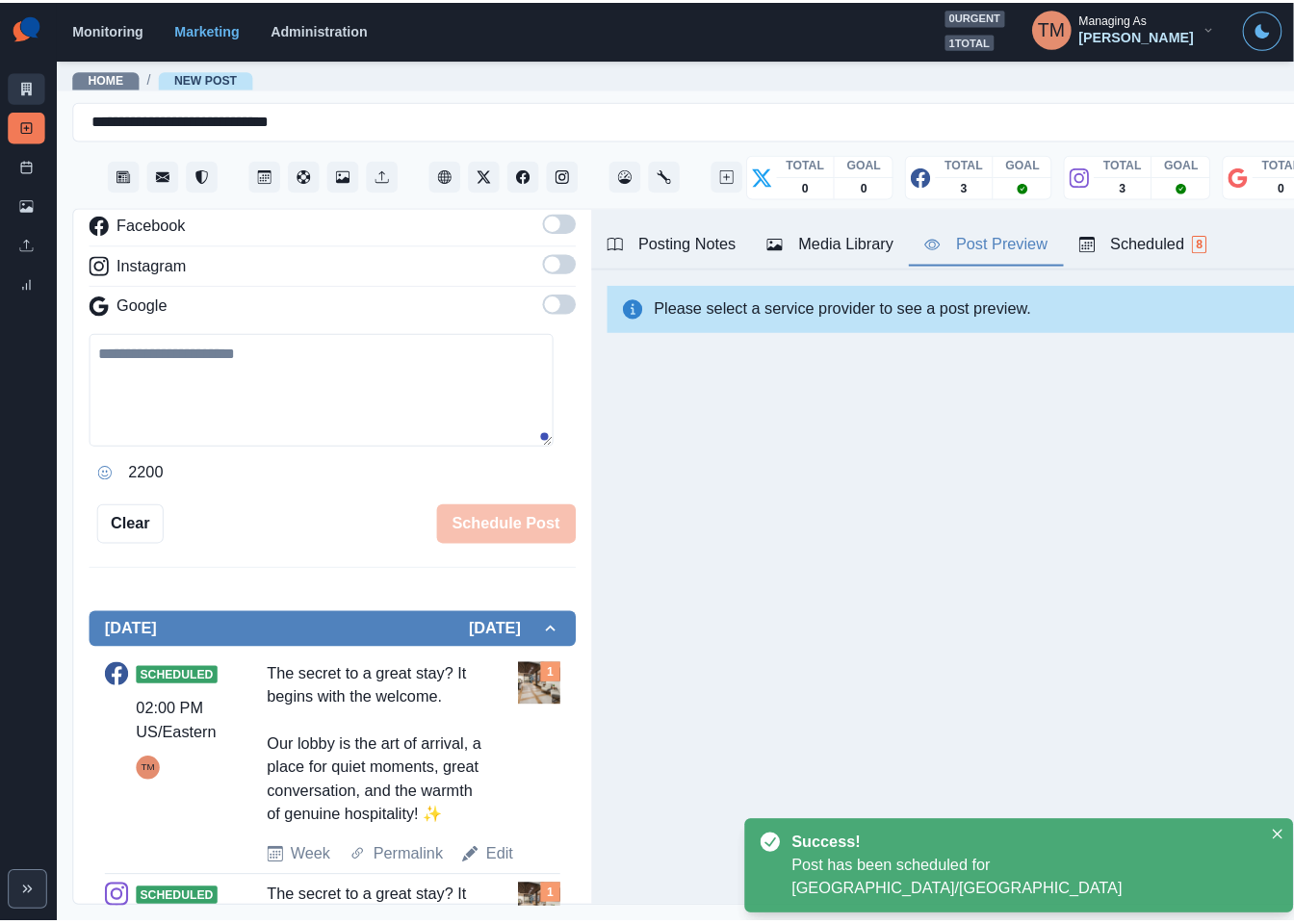
scroll to position [0, 0]
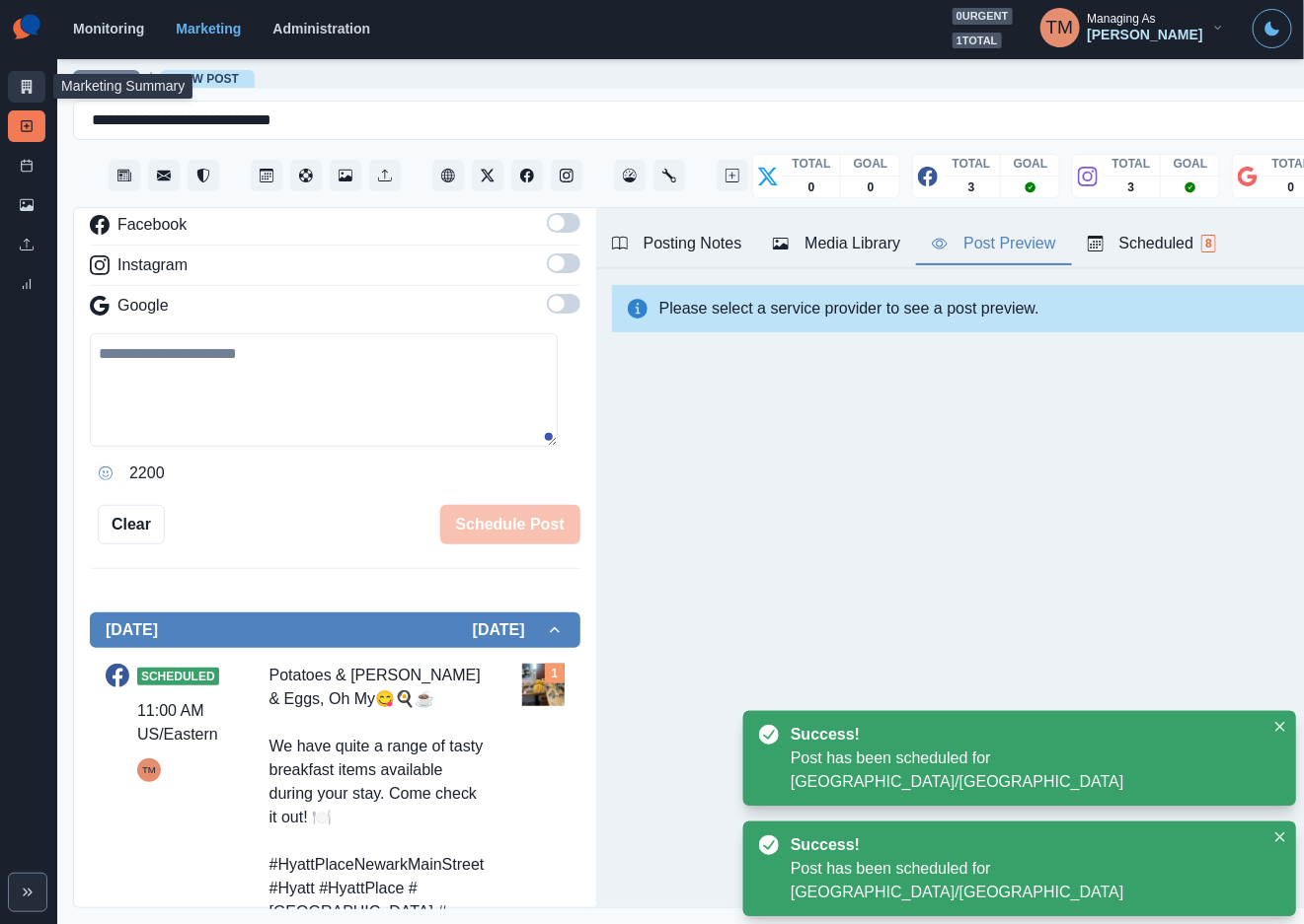
click at [27, 89] on icon at bounding box center [27, 87] width 11 height 14
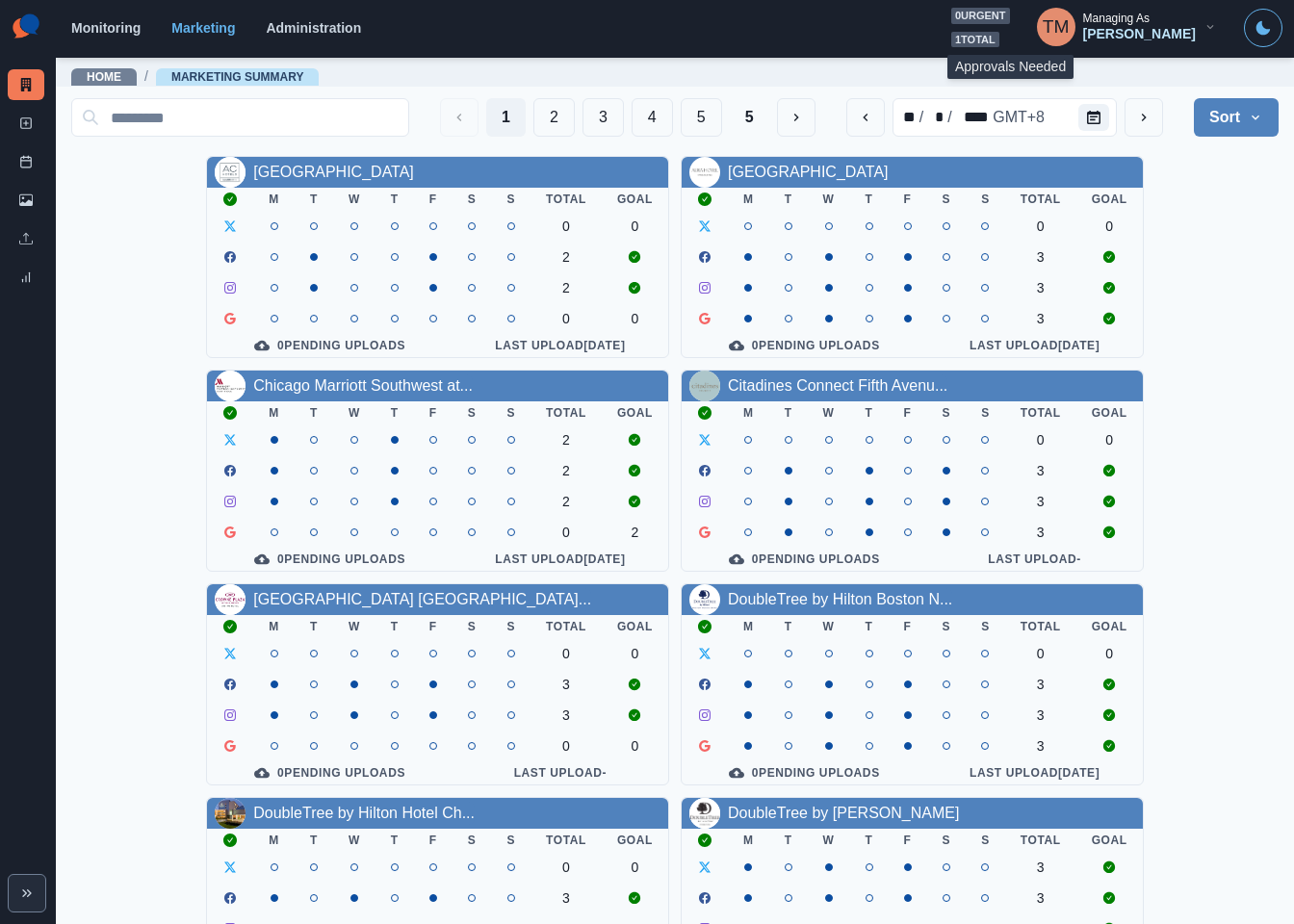
click at [1010, 29] on div "0 urgent 1 total" at bounding box center [980, 27] width 59 height 40
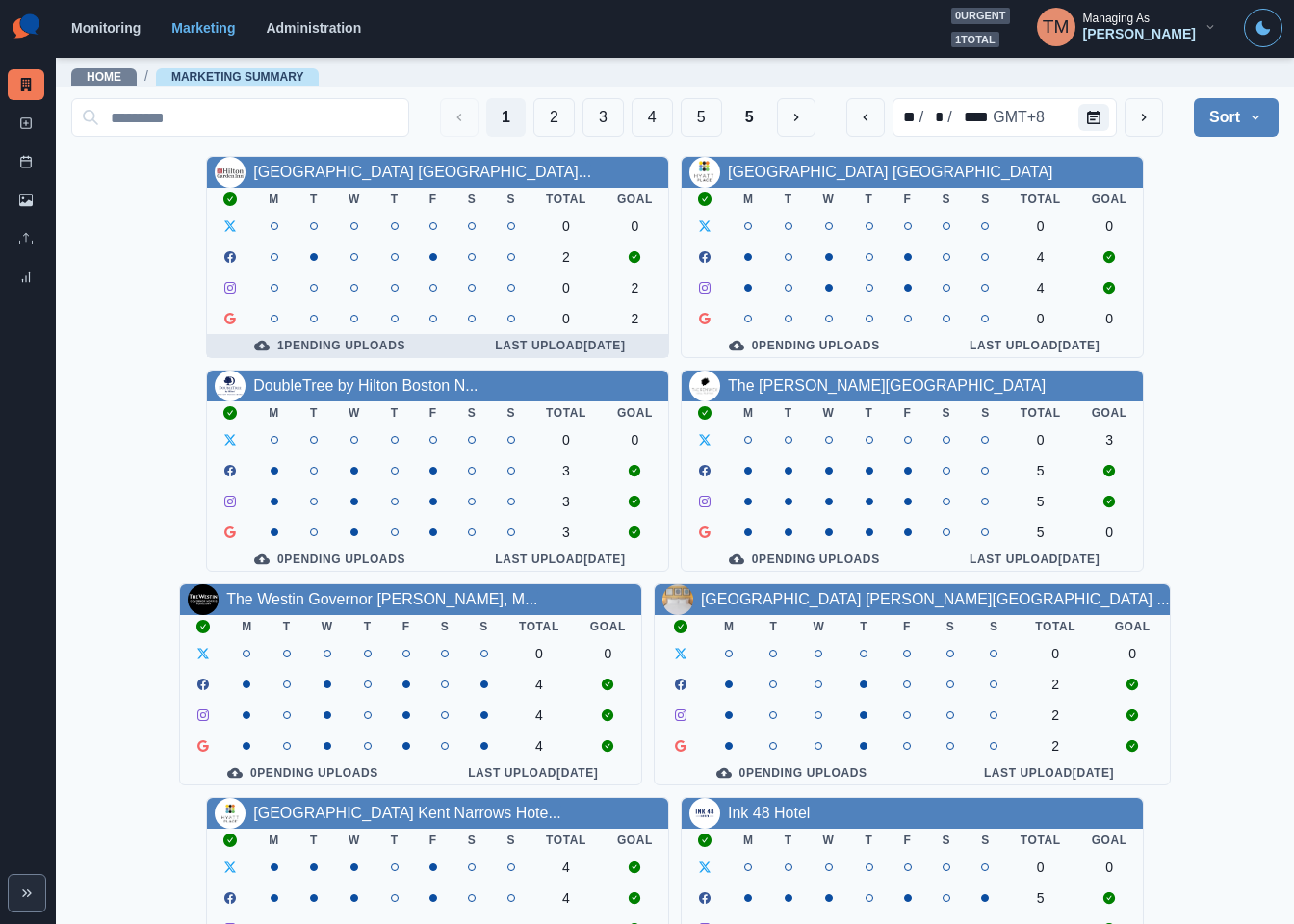
click at [336, 347] on div "1 Pending Uploads" at bounding box center [330, 345] width 215 height 15
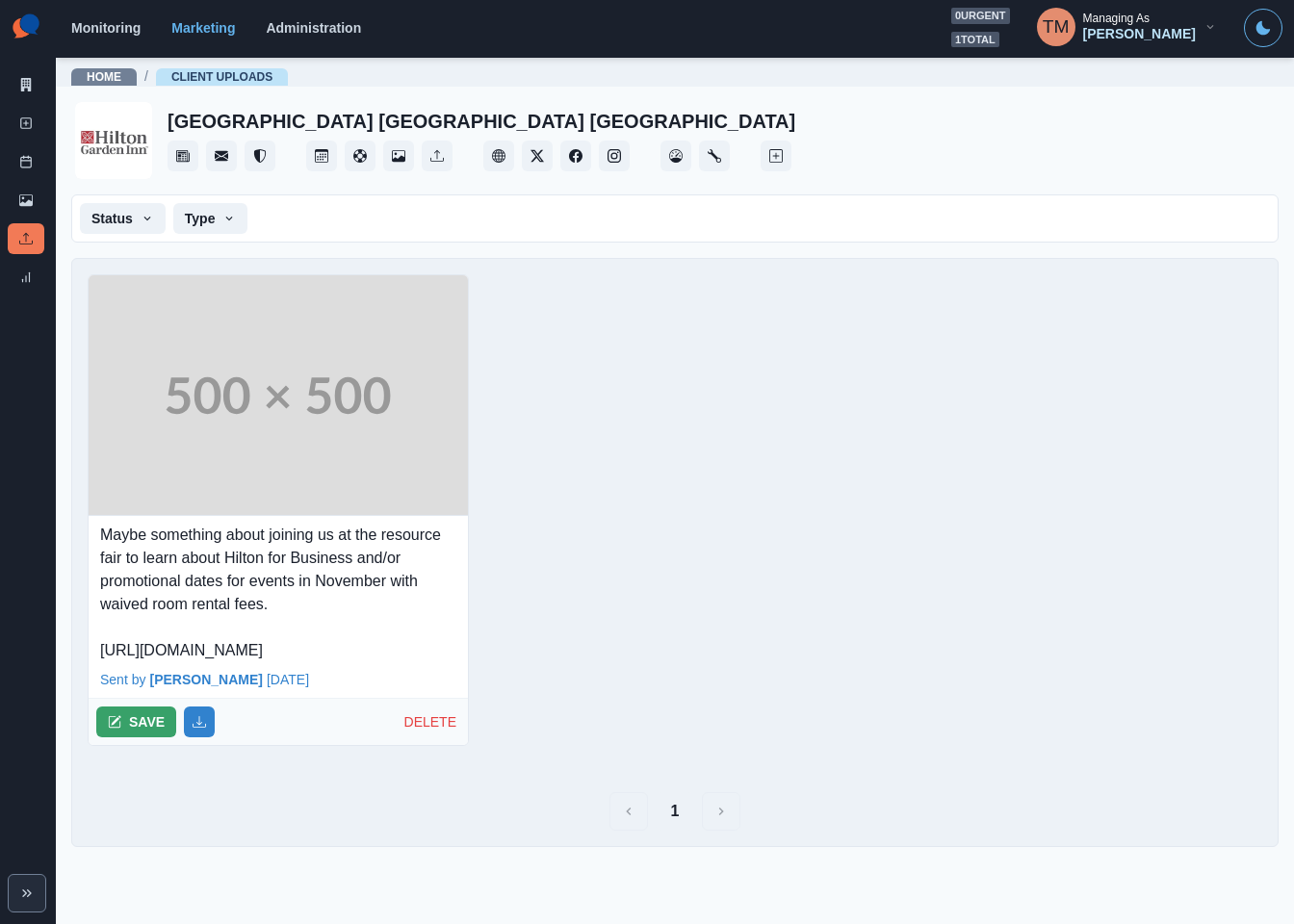
drag, startPoint x: 94, startPoint y: 657, endPoint x: 432, endPoint y: 654, distance: 338.0
click at [432, 654] on div "Maybe something about joining us at the resource fair to learn about Hilton for…" at bounding box center [279, 588] width 379 height 146
copy p "[URL][DOMAIN_NAME]"
click at [902, 584] on div "Maybe something about joining us at the resource fair to learn about Hilton for…" at bounding box center [676, 518] width 1206 height 518
click at [38, 85] on link "Marketing Summary" at bounding box center [26, 85] width 37 height 31
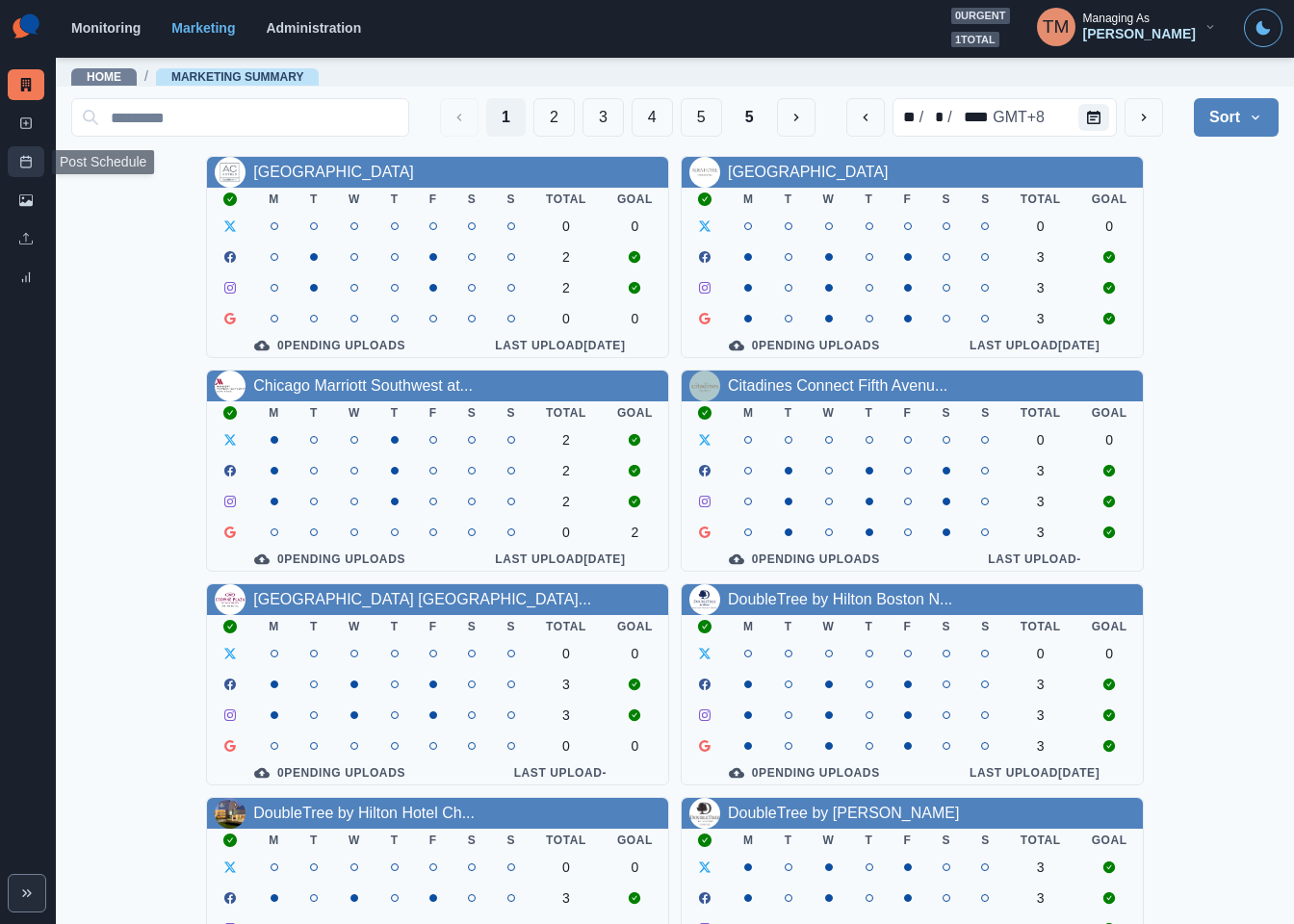
click at [15, 164] on link "Post Schedule" at bounding box center [26, 162] width 37 height 31
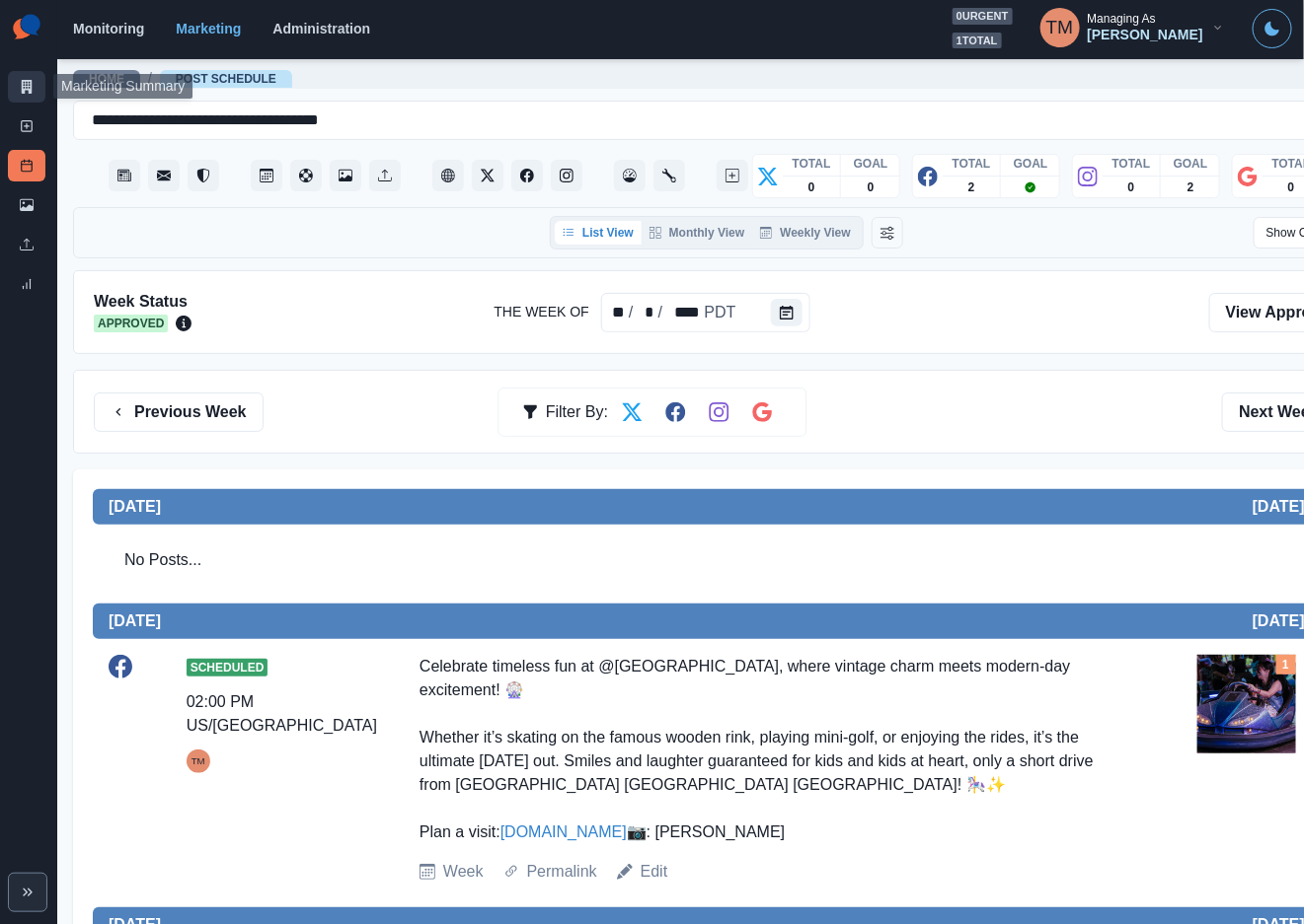
click at [28, 93] on icon at bounding box center [27, 87] width 14 height 14
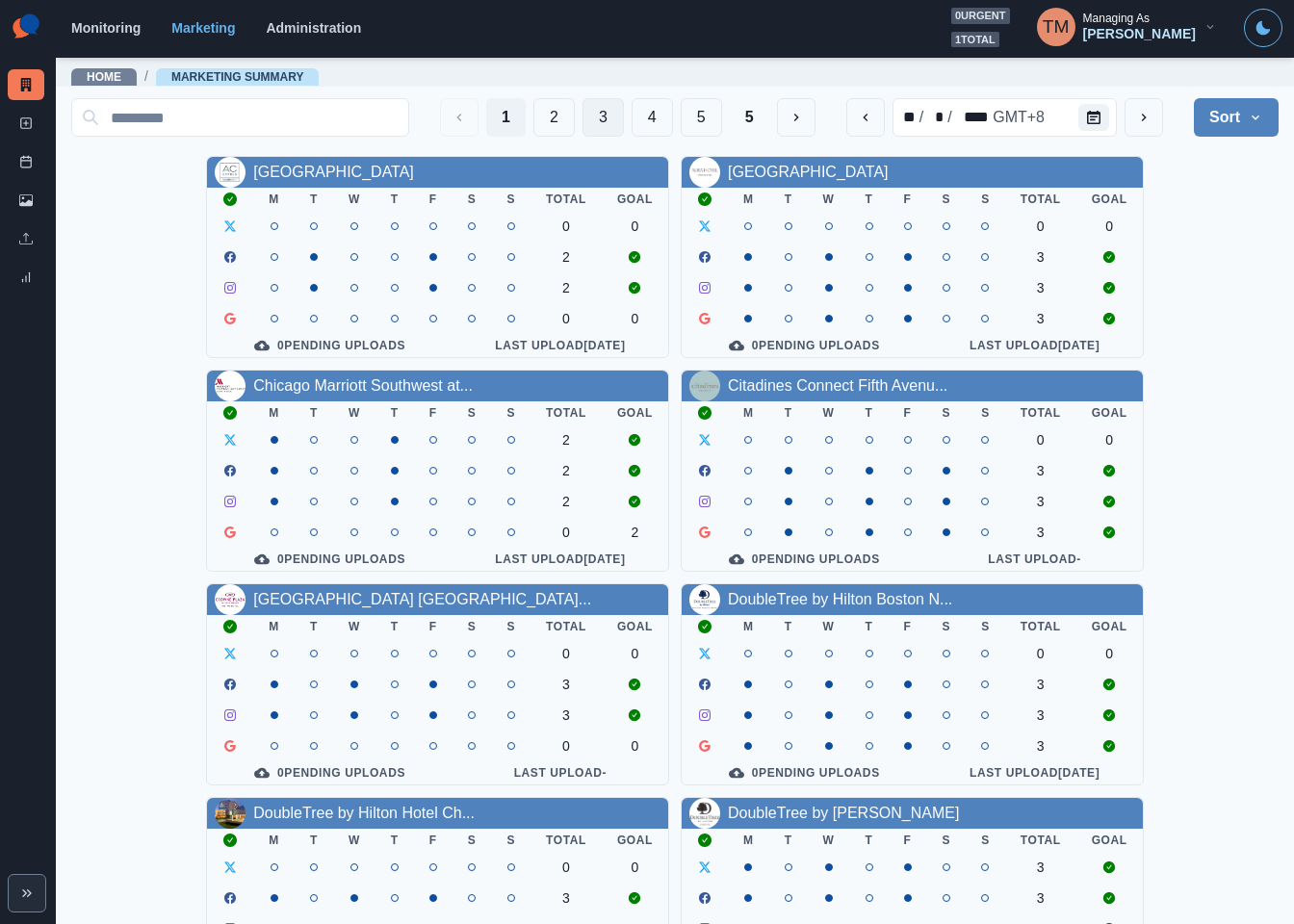
click at [583, 115] on button "3" at bounding box center [603, 117] width 42 height 39
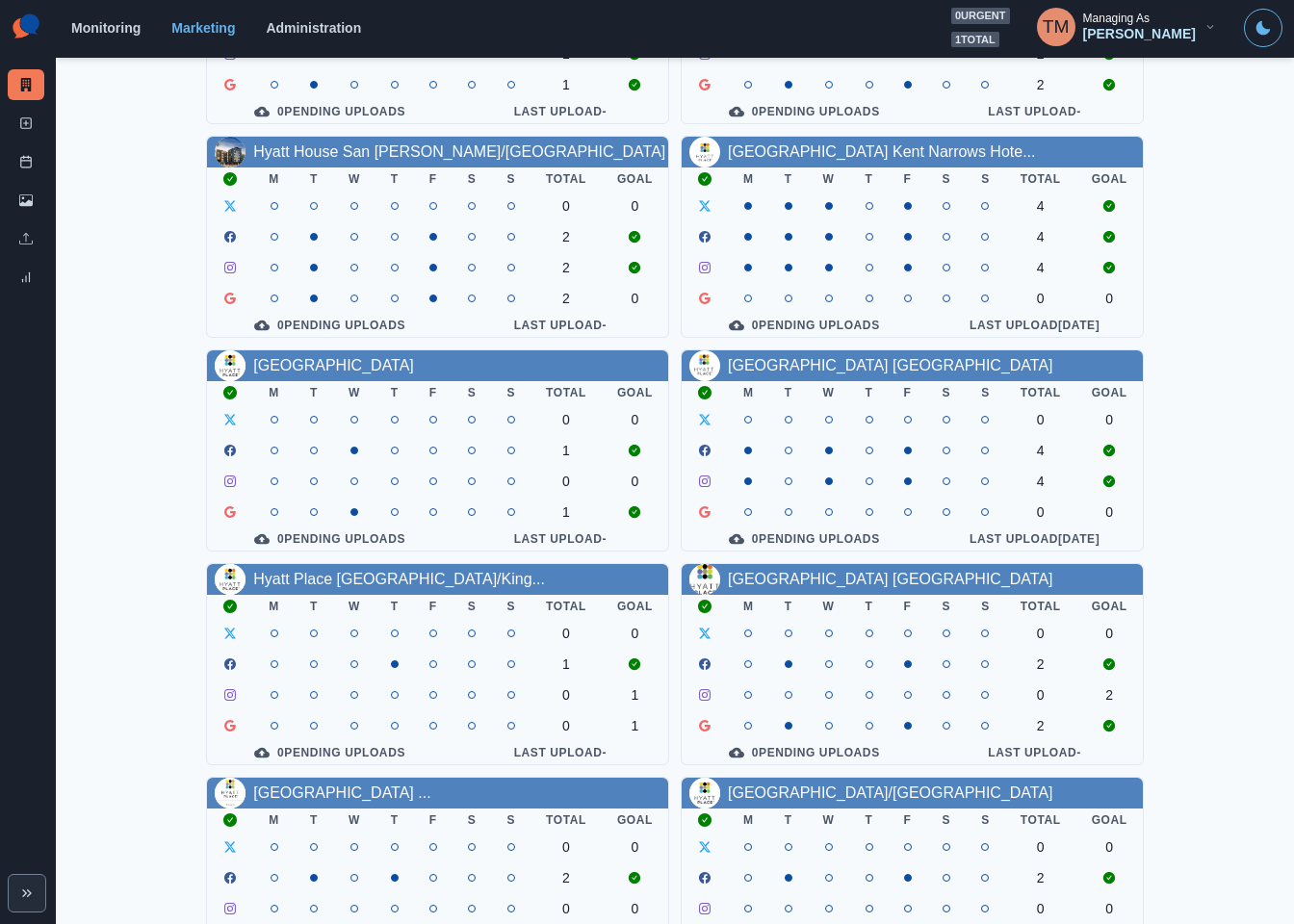
scroll to position [566, 0]
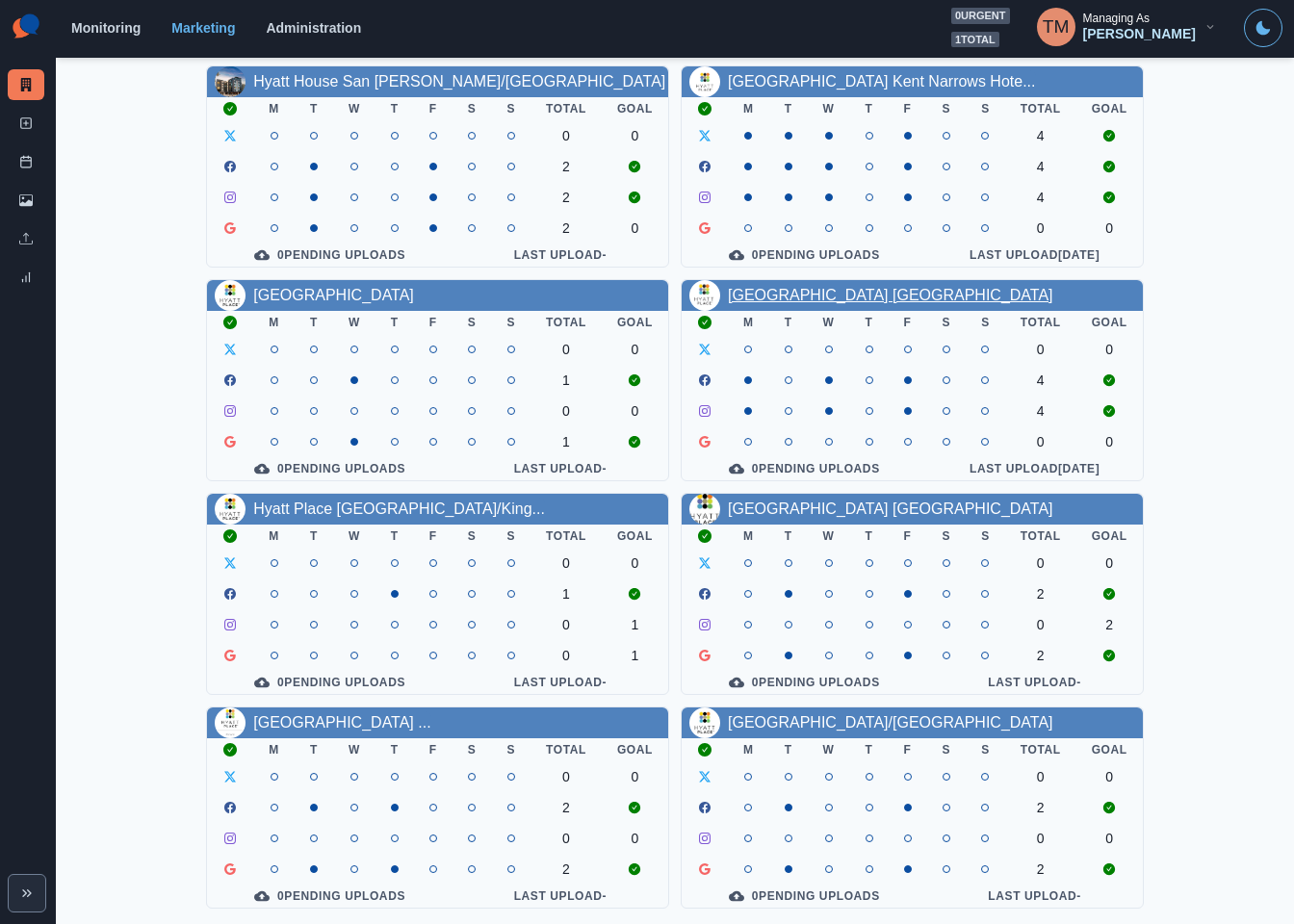
click at [880, 287] on link "[GEOGRAPHIC_DATA] [GEOGRAPHIC_DATA]" at bounding box center [890, 295] width 325 height 16
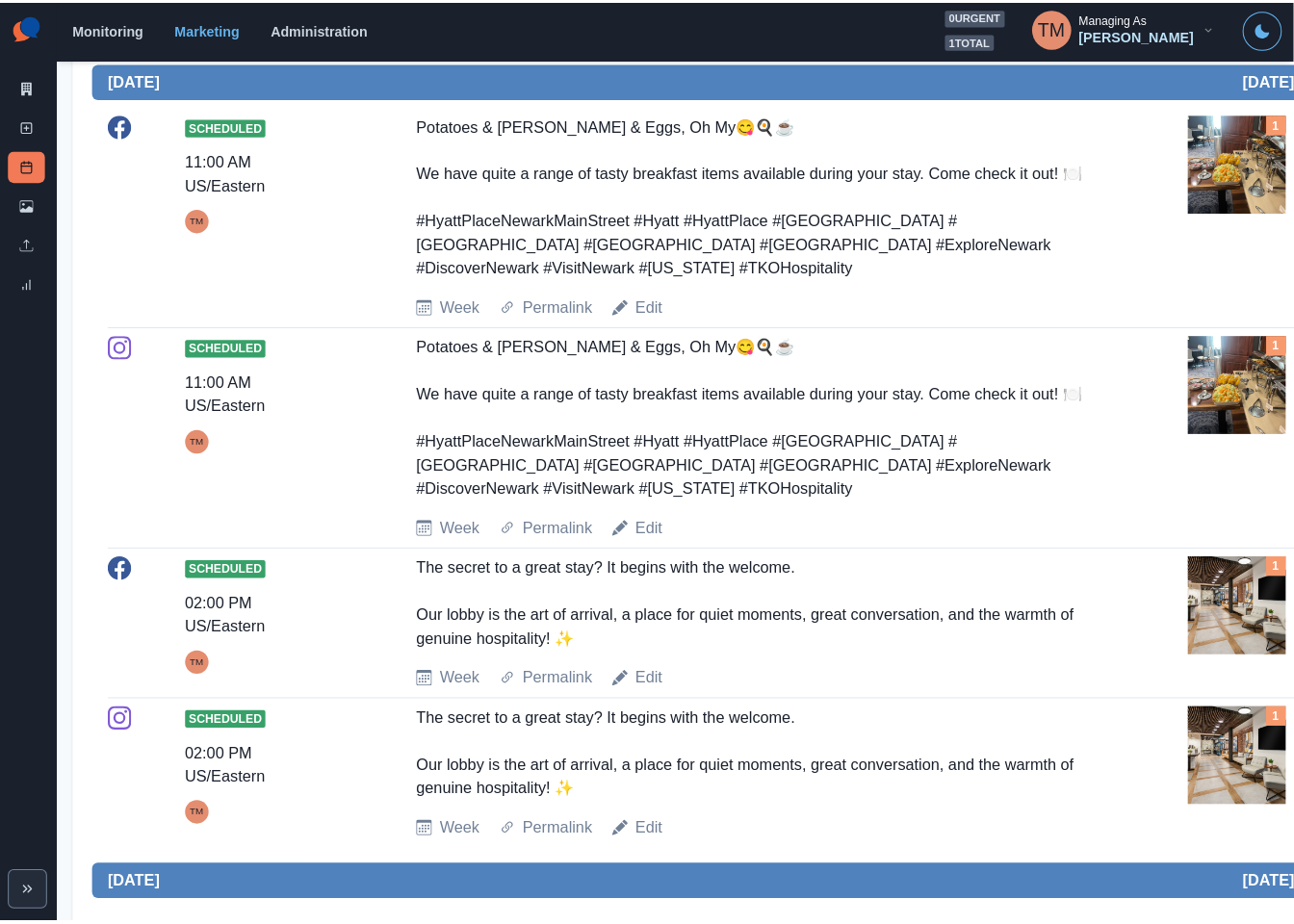
scroll to position [433, 0]
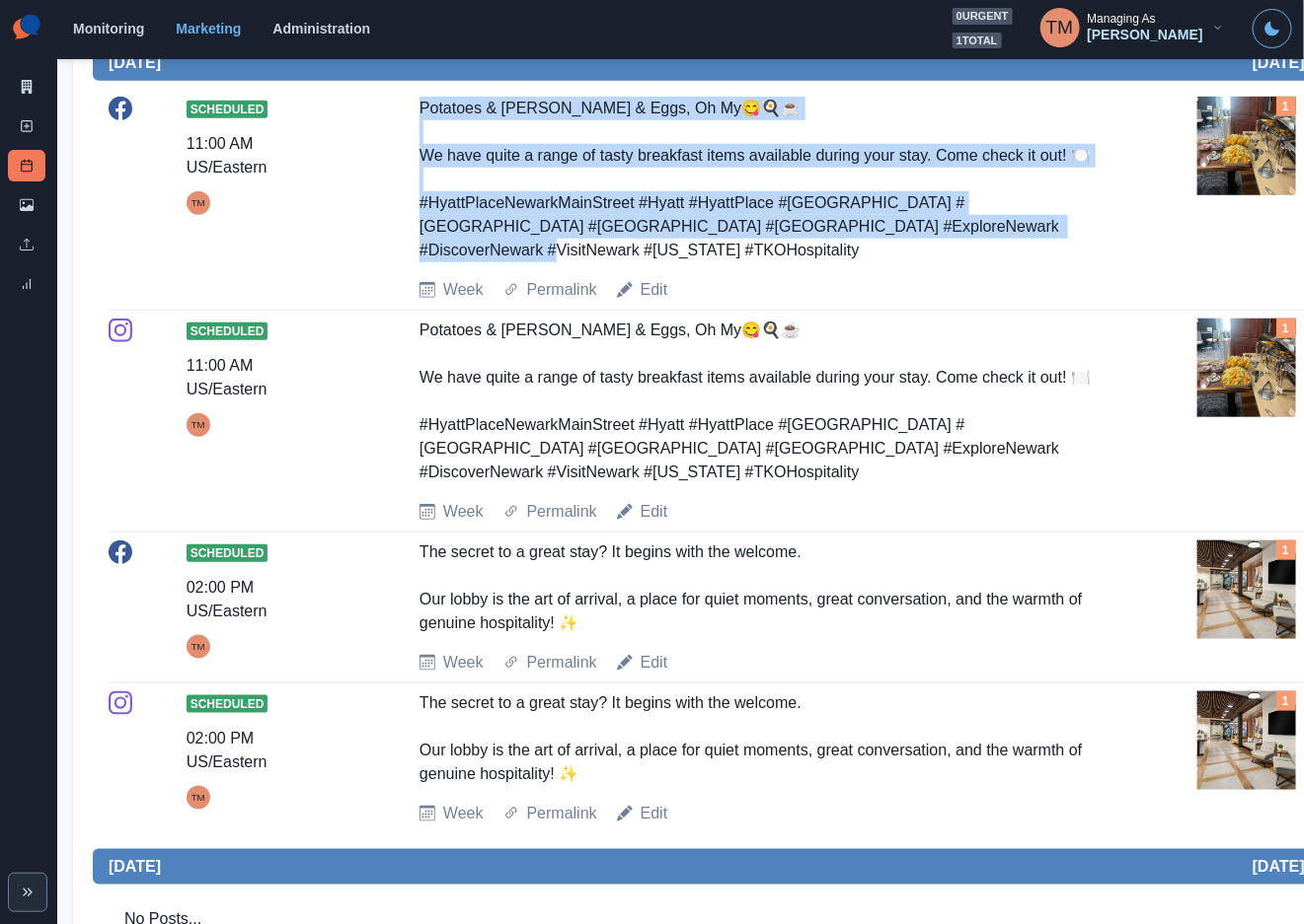
drag, startPoint x: 420, startPoint y: 107, endPoint x: 1070, endPoint y: 235, distance: 662.5
click at [1067, 229] on div "Potatoes & [PERSON_NAME] & Eggs, Oh My😋🍳☕️ We have quite a range of tasty break…" at bounding box center [766, 179] width 692 height 166
copy div "Potatoes & Muffins & Eggs, Oh My😋🍳☕️ We have quite a range of tasty breakfast i…"
click at [24, 83] on icon at bounding box center [27, 87] width 14 height 14
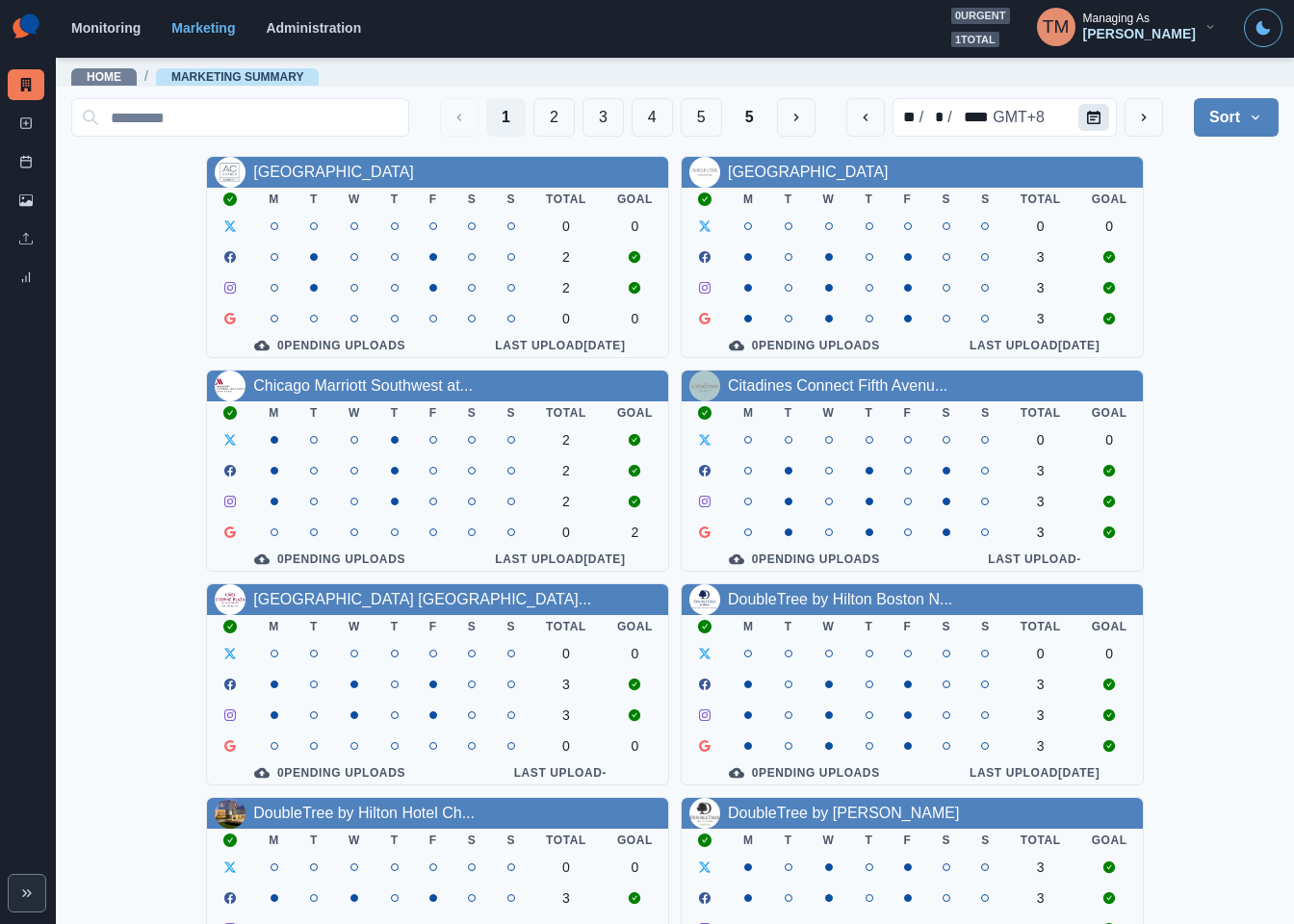
click at [1087, 121] on icon "Calendar" at bounding box center [1094, 117] width 14 height 14
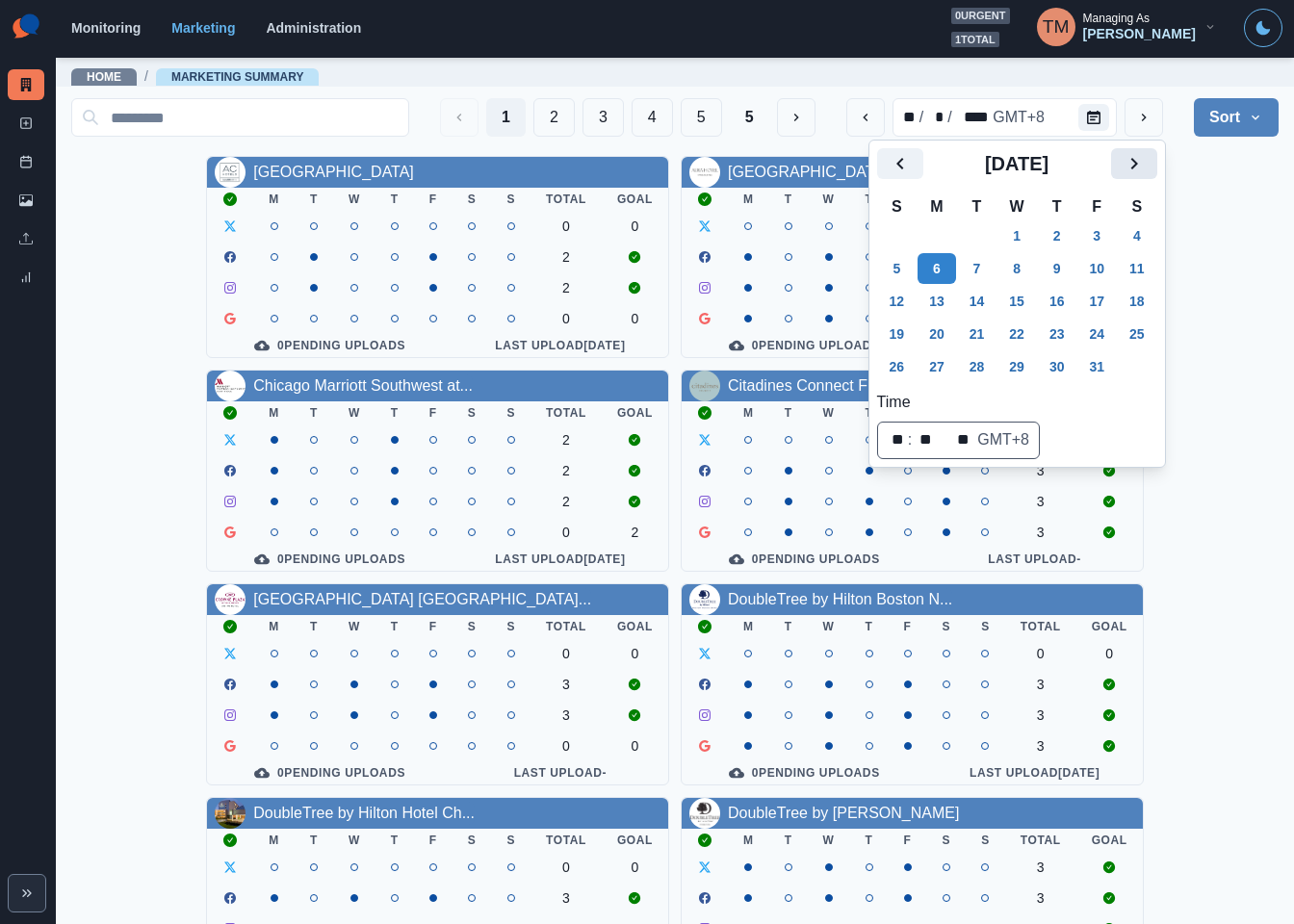
click at [1129, 159] on icon "Next" at bounding box center [1134, 164] width 23 height 23
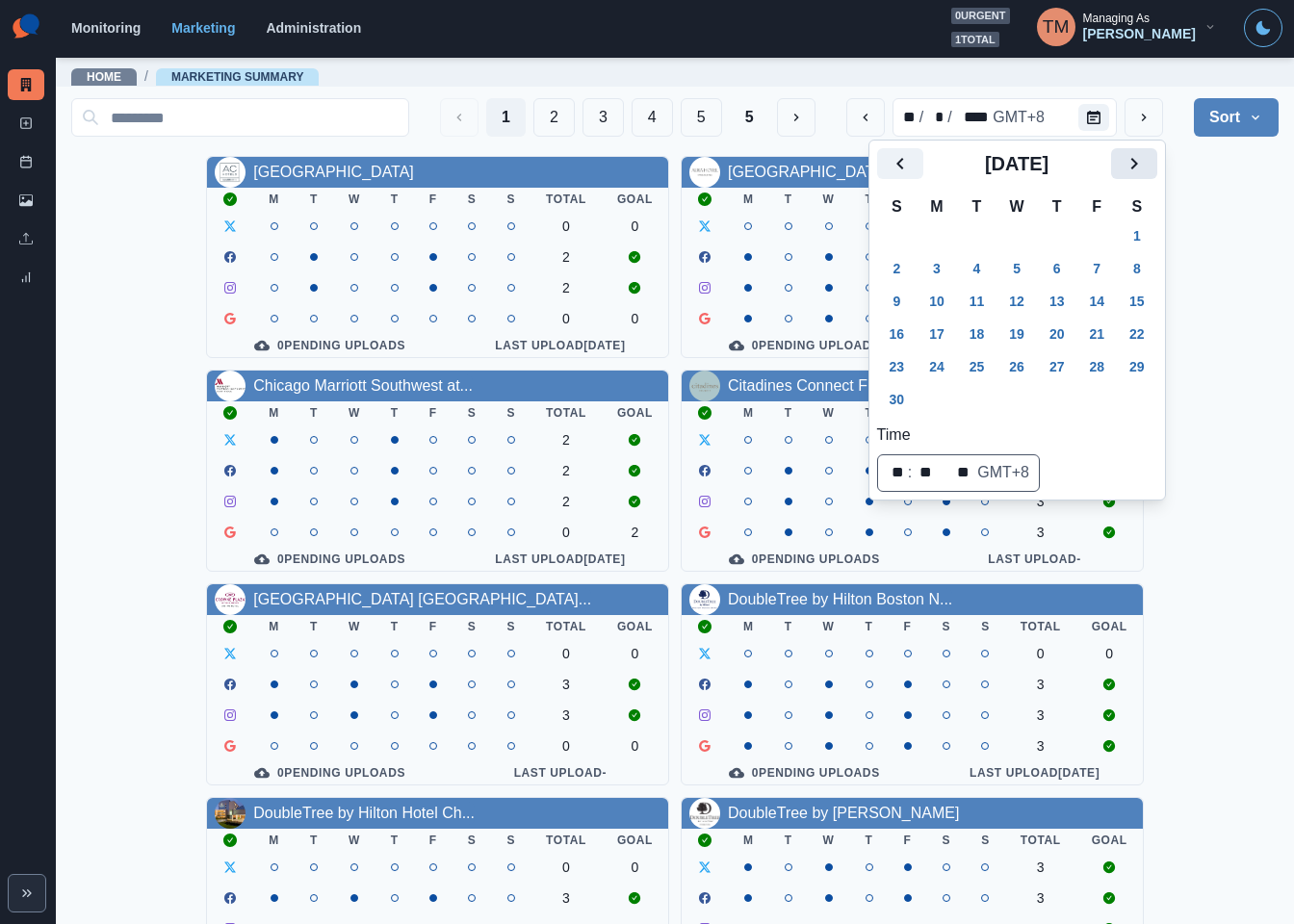
click at [1129, 159] on icon "Next" at bounding box center [1134, 164] width 23 height 23
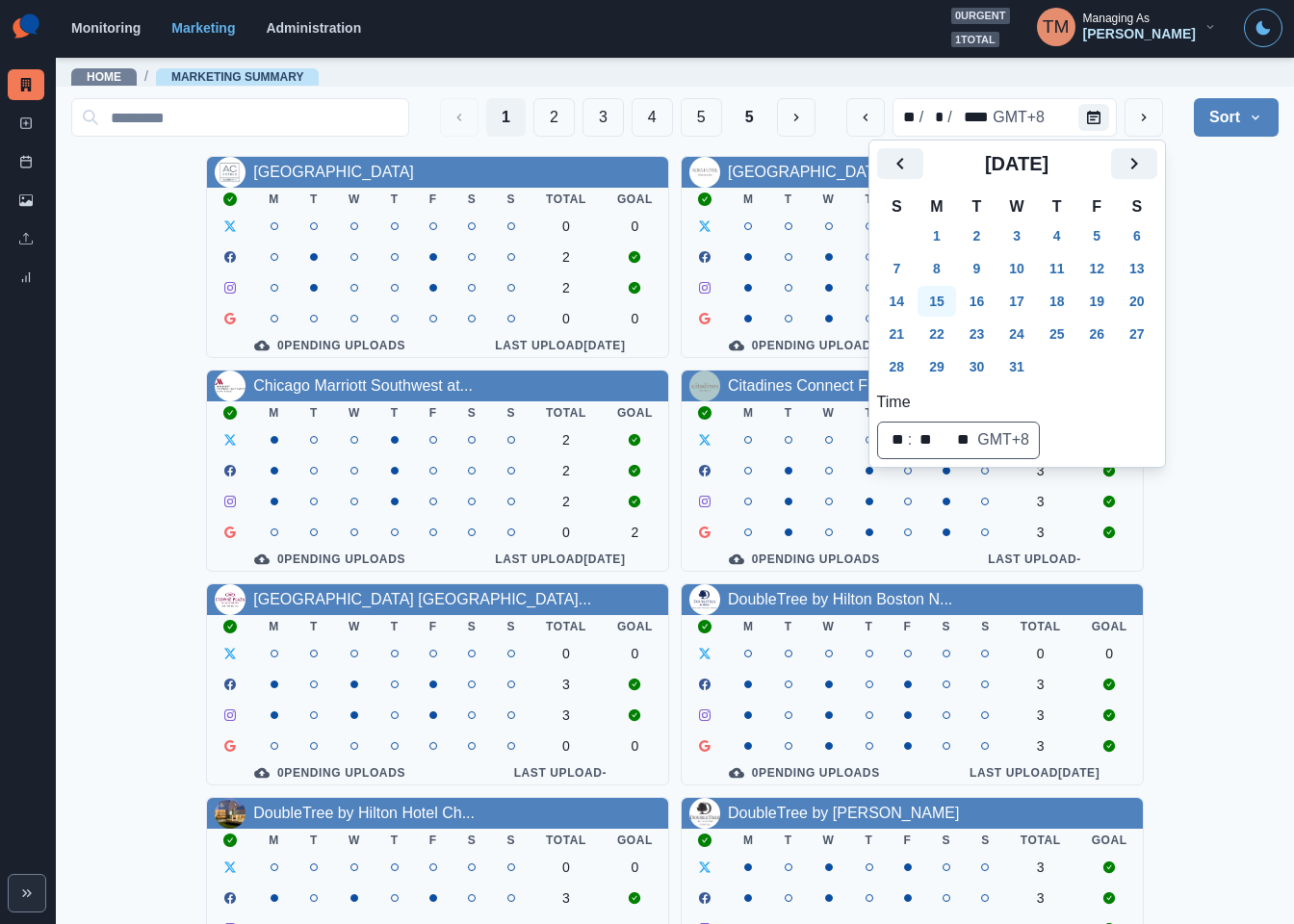
click at [936, 298] on button "15" at bounding box center [937, 302] width 39 height 31
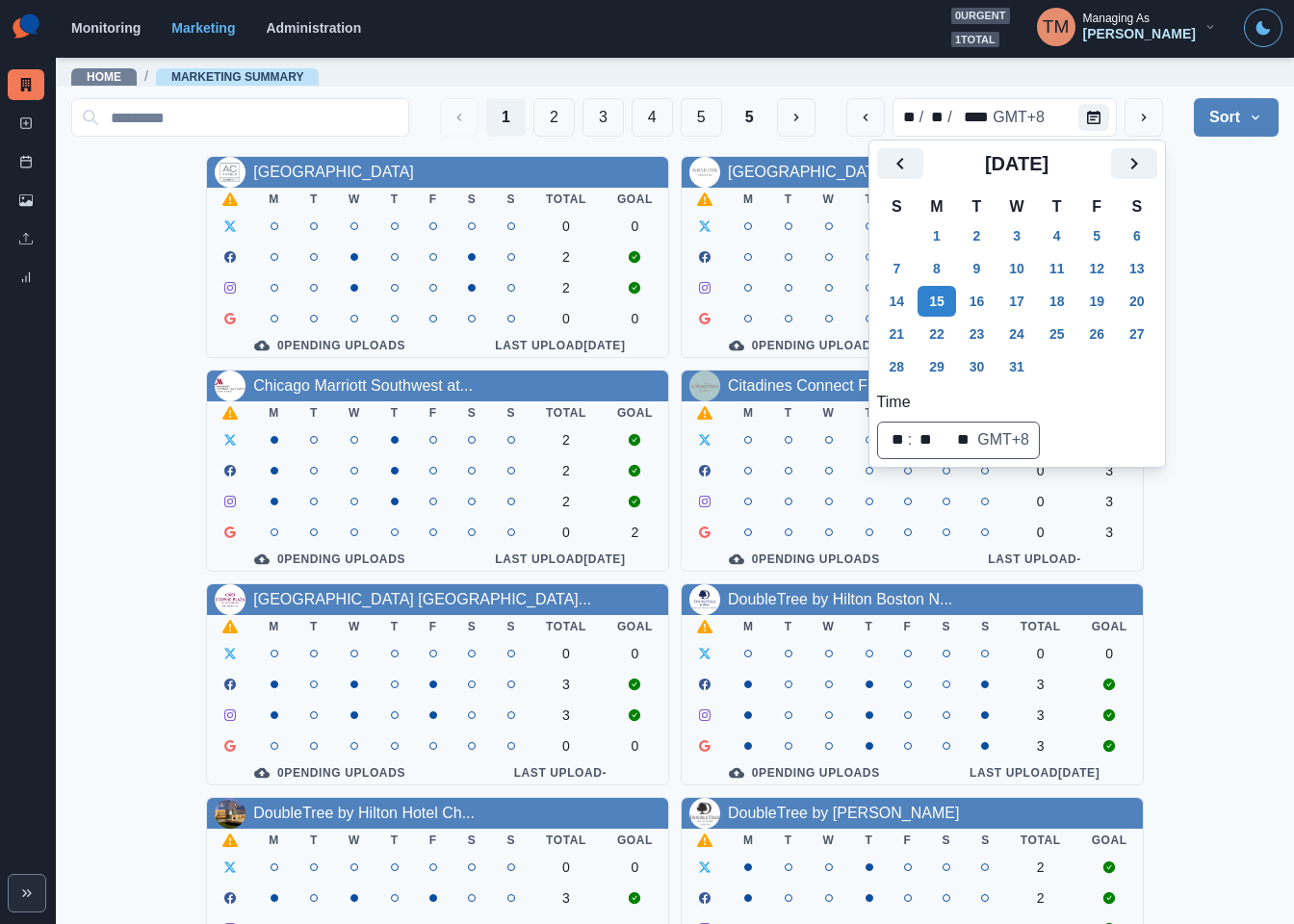
click at [1212, 294] on div "AC Hotel Atlanta Downtown M T W T F S S Total Goal 0 0 2 2 0 0 0 Pending Upload…" at bounding box center [676, 791] width 1208 height 1271
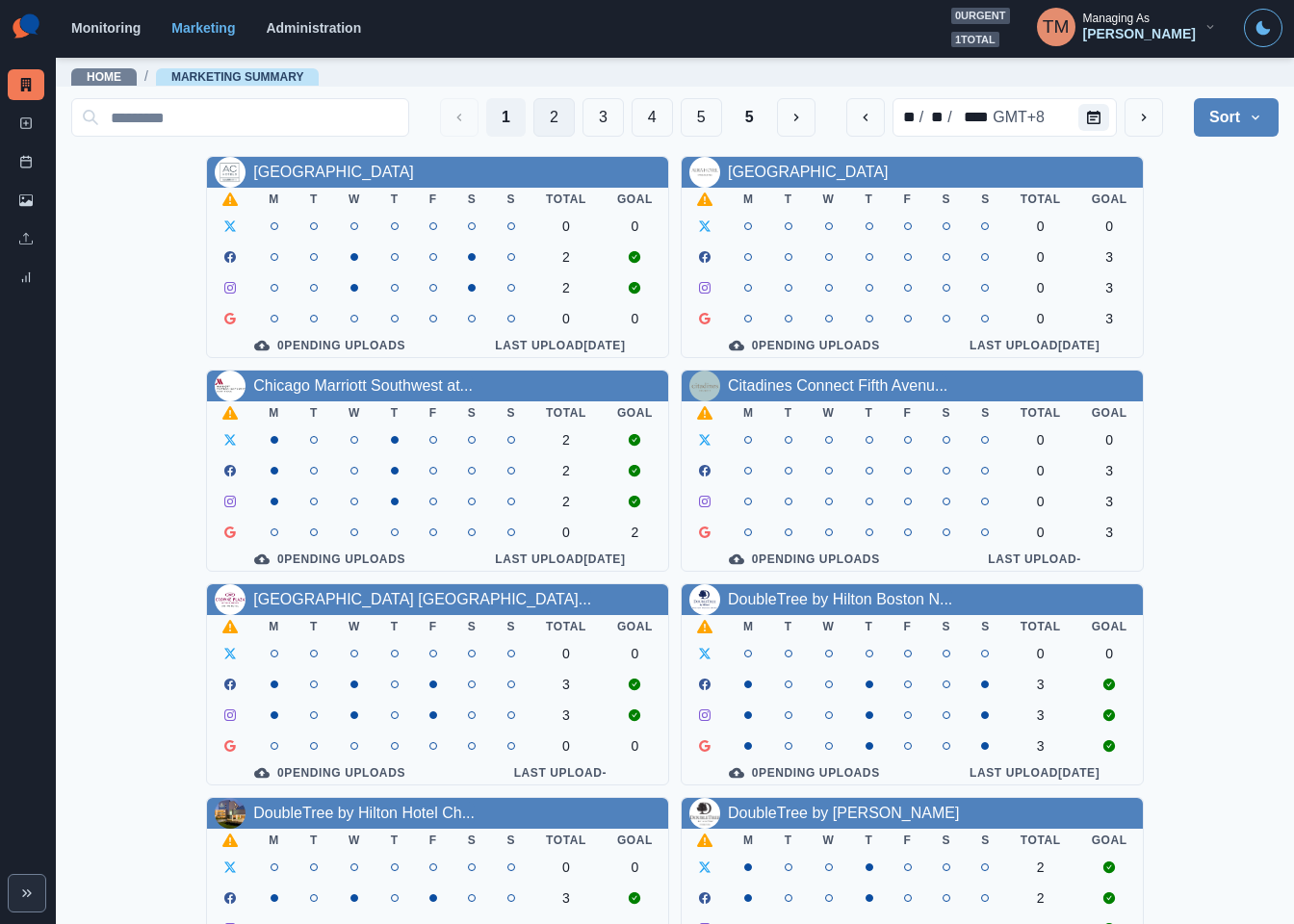
click at [533, 116] on button "2" at bounding box center [554, 117] width 42 height 39
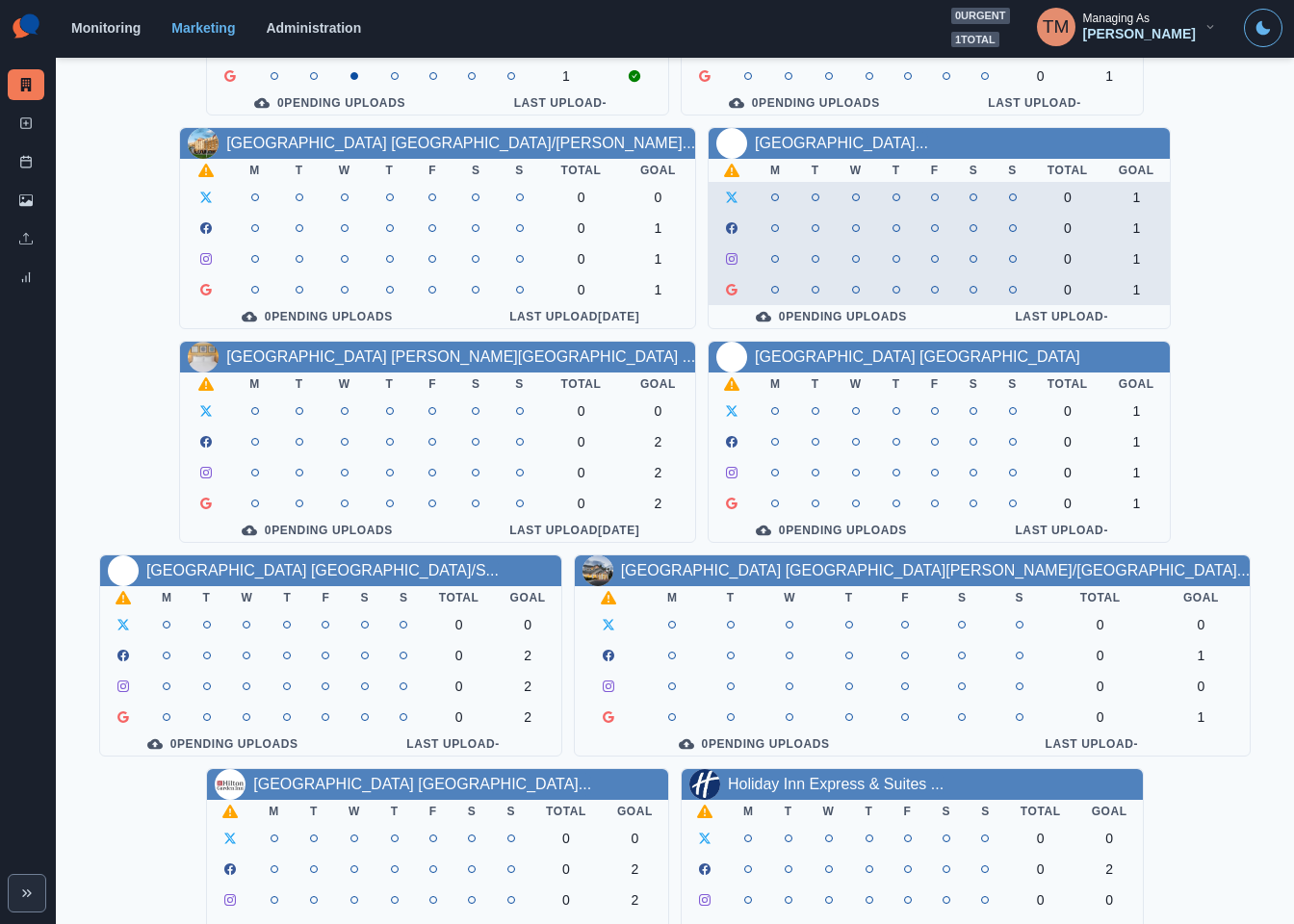
scroll to position [289, 0]
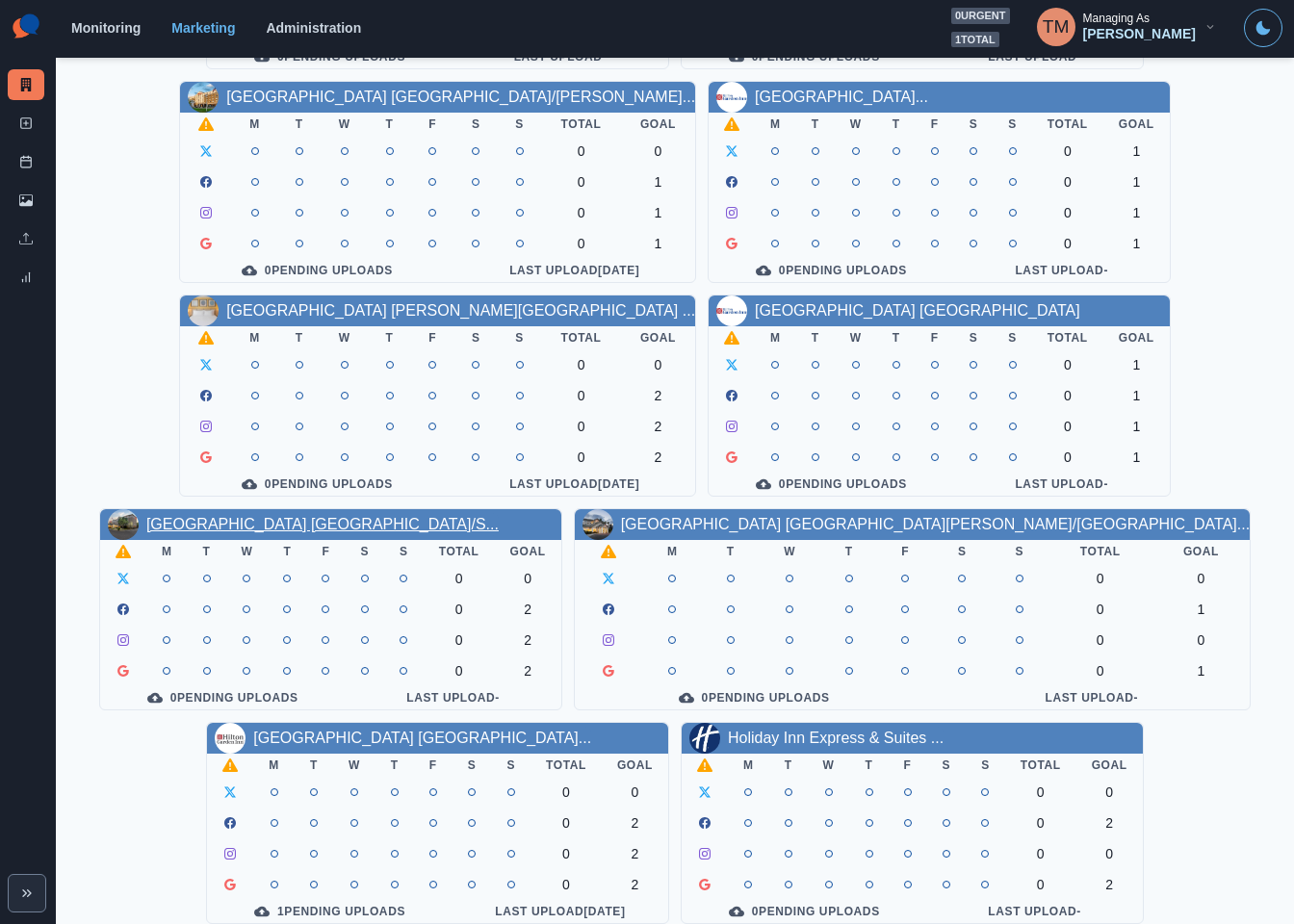
click at [414, 532] on link "[GEOGRAPHIC_DATA] [GEOGRAPHIC_DATA]/S..." at bounding box center [322, 523] width 352 height 16
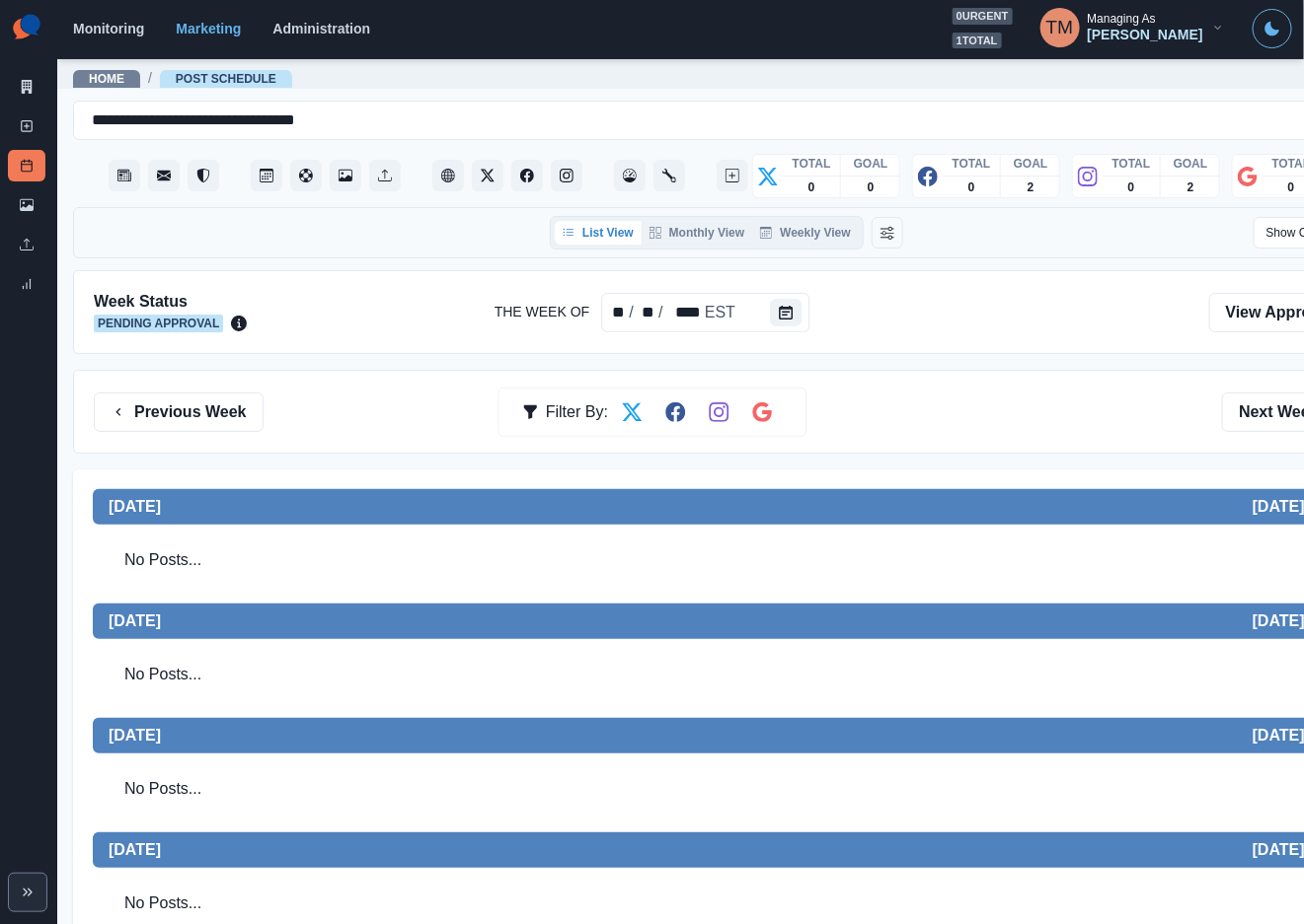
drag, startPoint x: 623, startPoint y: 645, endPoint x: 661, endPoint y: 565, distance: 88.6
click at [625, 643] on div "No Posts..." at bounding box center [727, 679] width 1267 height 79
click at [778, 316] on icon "Calendar" at bounding box center [785, 312] width 14 height 14
click at [788, 323] on button "Calendar" at bounding box center [785, 313] width 32 height 28
click at [791, 316] on button "Calendar" at bounding box center [785, 313] width 32 height 28
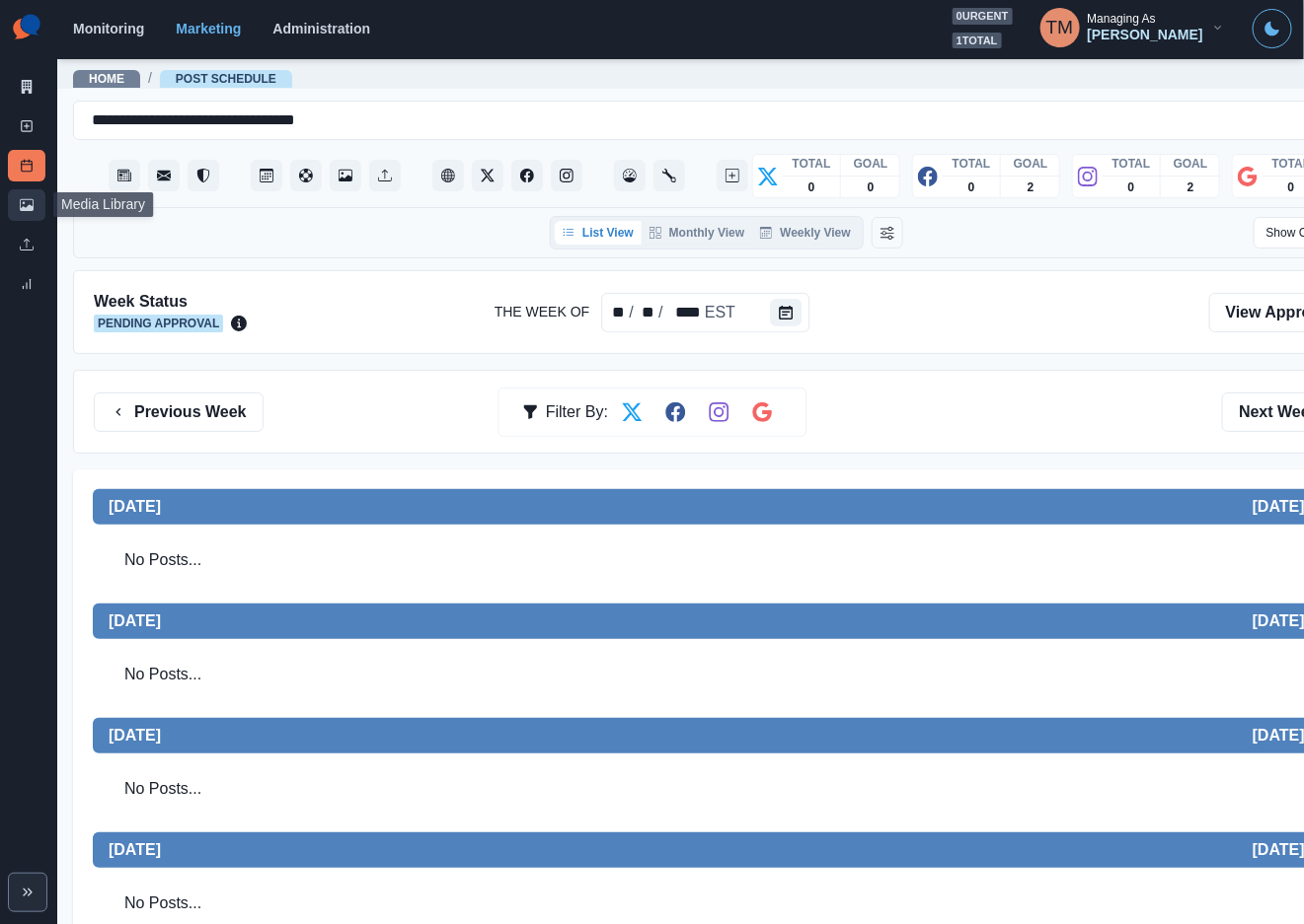
click at [24, 205] on icon at bounding box center [27, 205] width 14 height 14
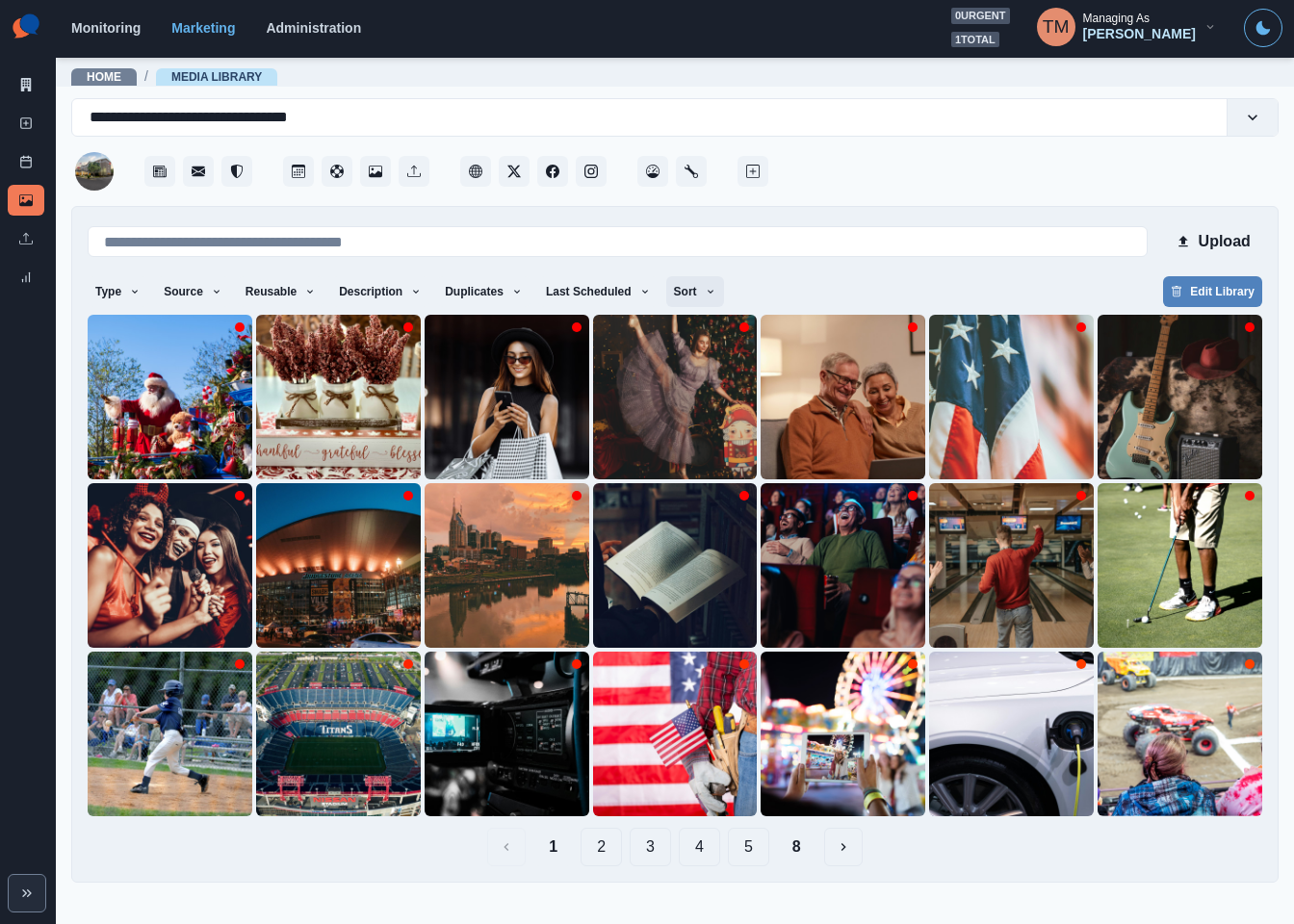
click at [705, 293] on icon "button" at bounding box center [710, 292] width 12 height 12
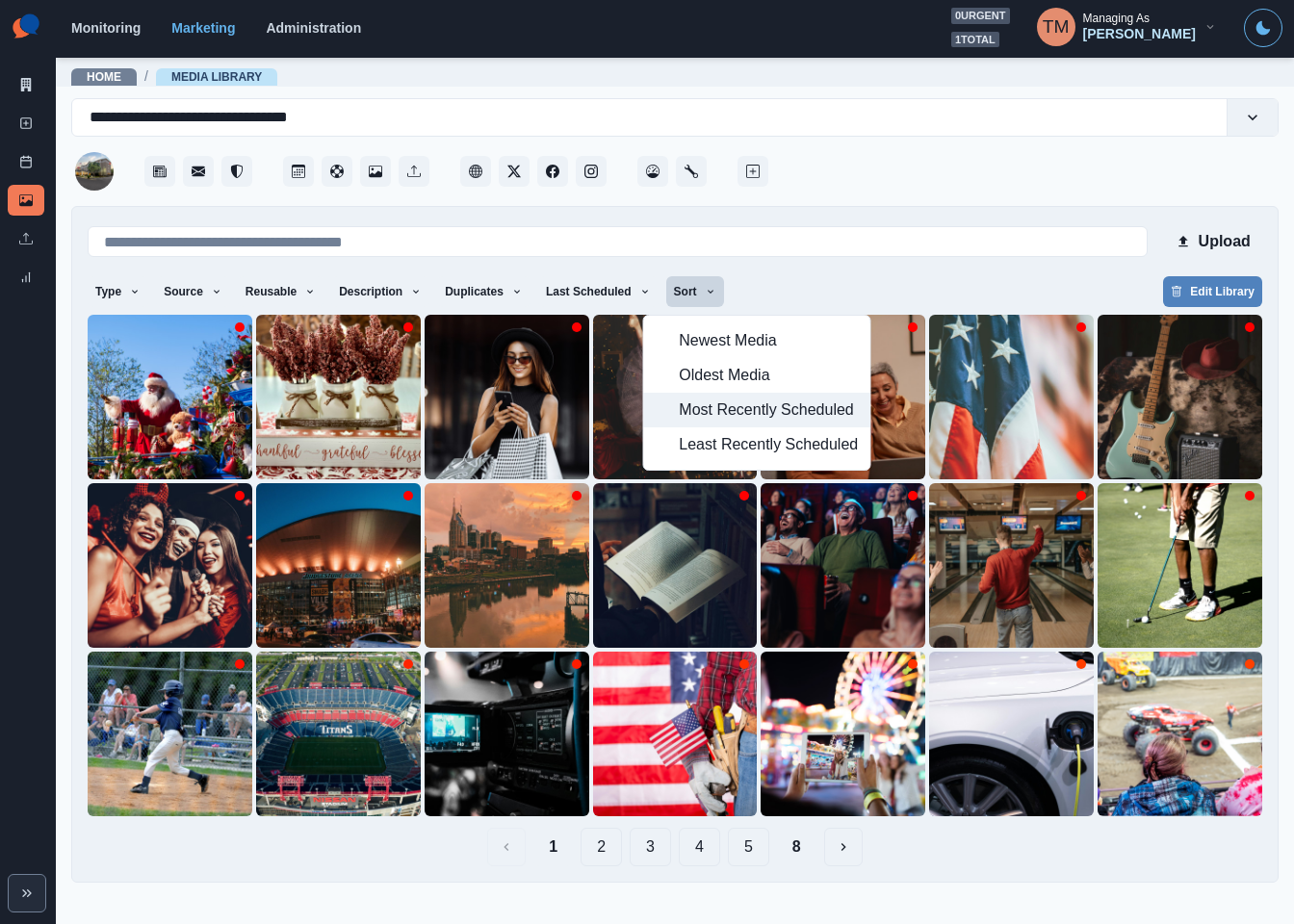
click at [711, 407] on span "Most Recently Scheduled" at bounding box center [768, 410] width 179 height 23
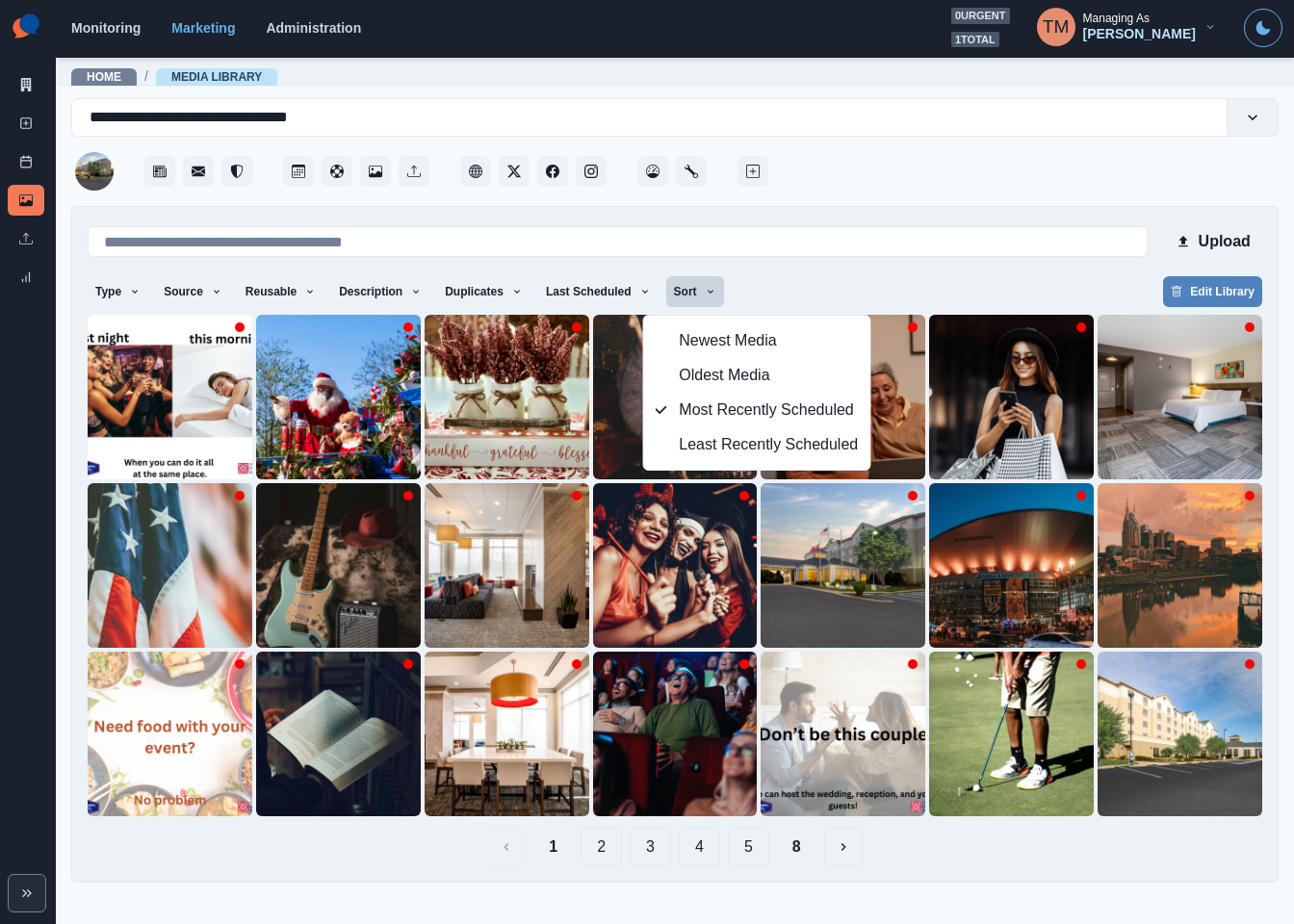
click at [919, 283] on div "Type Any Image Video Source Any Upload Social Manager Found: Instagram Found: G…" at bounding box center [676, 294] width 1175 height 35
